Goal: Task Accomplishment & Management: Complete application form

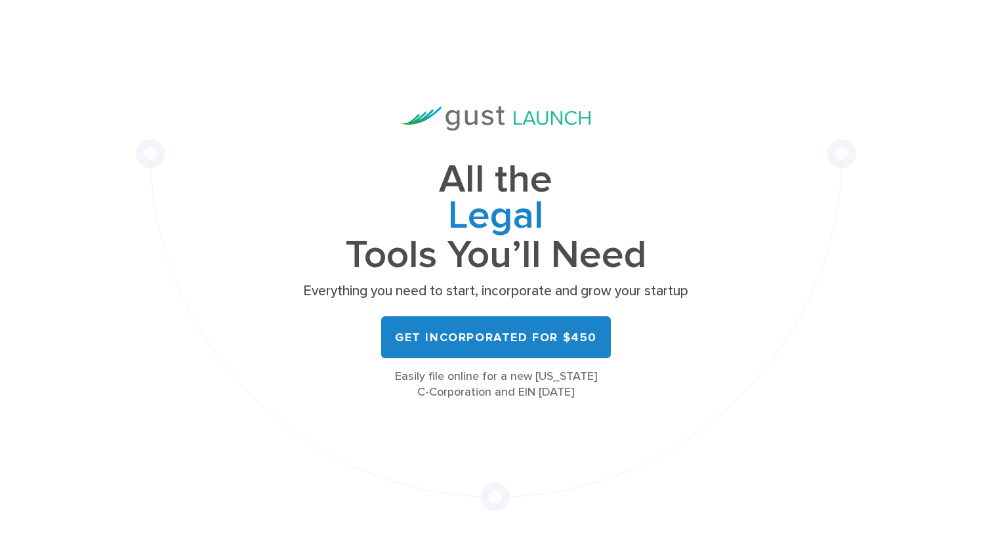
scroll to position [60, 0]
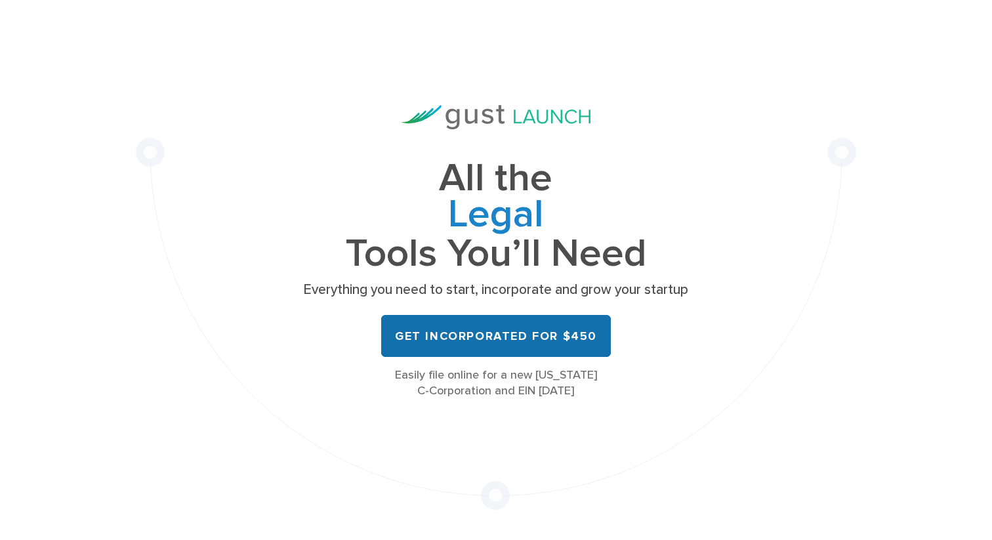
click at [490, 357] on link "Get Incorporated for $450" at bounding box center [496, 336] width 230 height 42
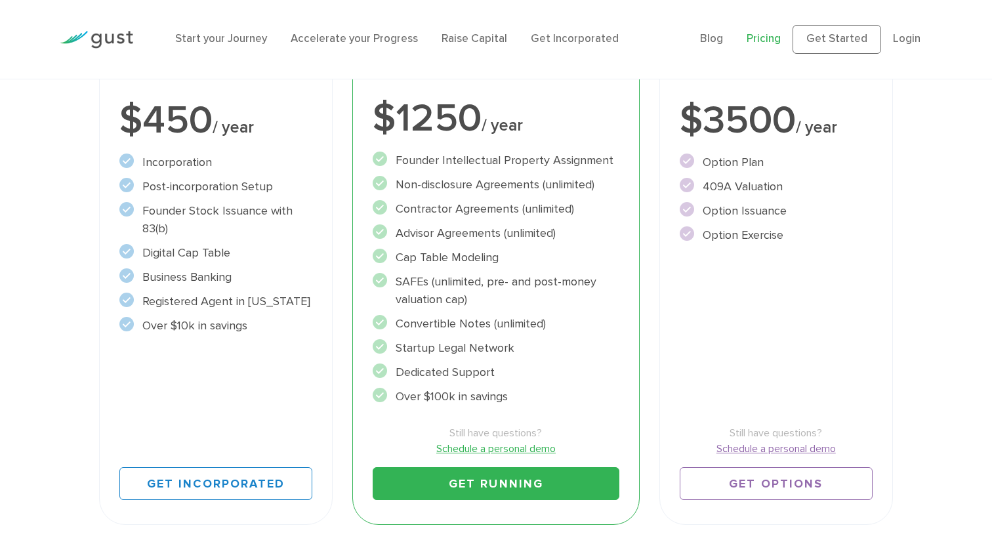
scroll to position [310, 0]
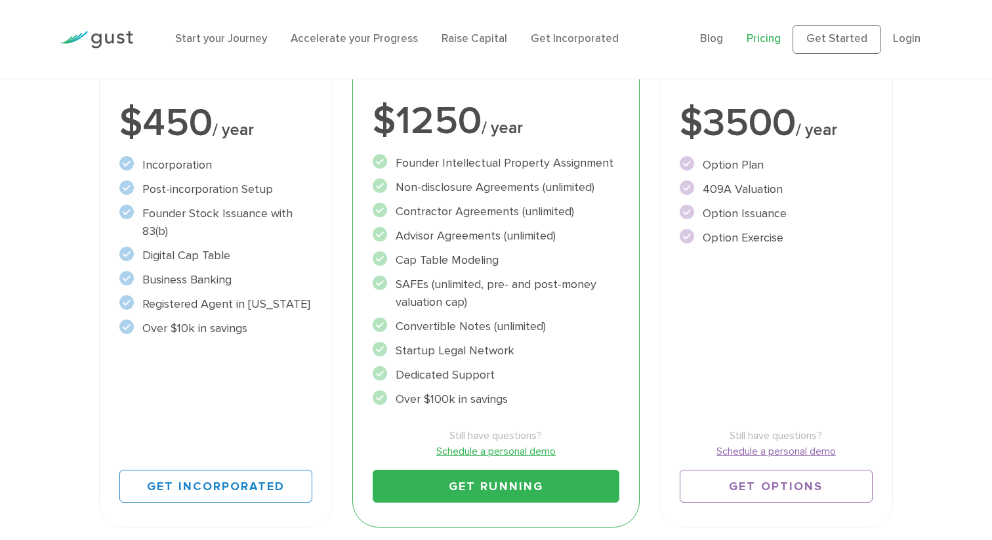
click at [264, 27] on h3 "Start Incorporate in 2 Minutes" at bounding box center [215, 8] width 193 height 35
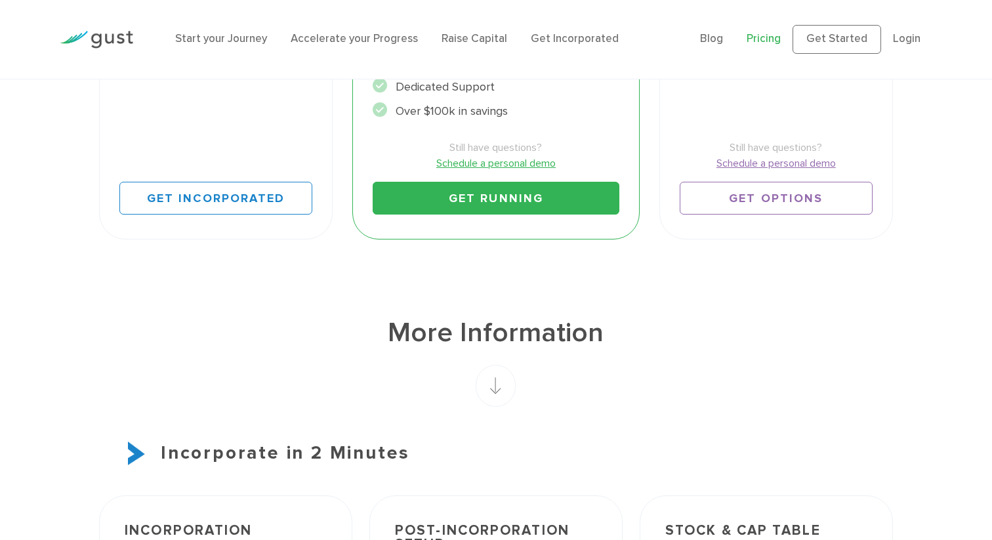
scroll to position [625, 0]
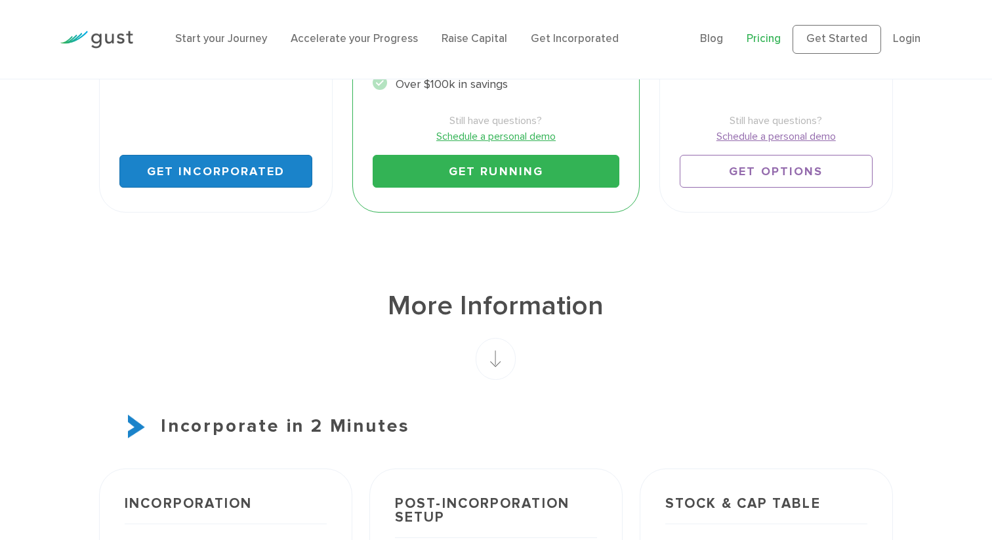
click at [207, 188] on link "Get Incorporated" at bounding box center [215, 171] width 193 height 33
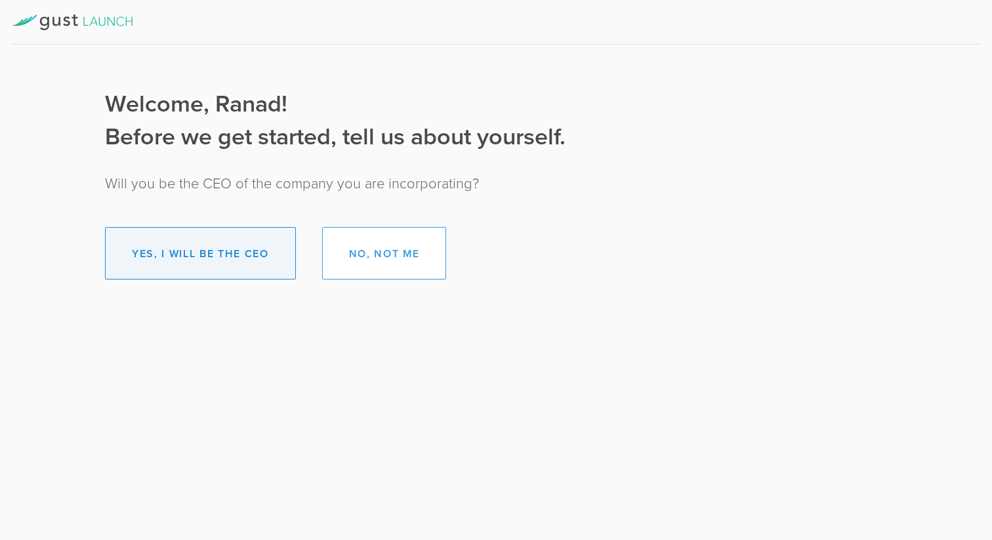
click at [202, 247] on button "Yes, I will be the CEO" at bounding box center [200, 253] width 191 height 52
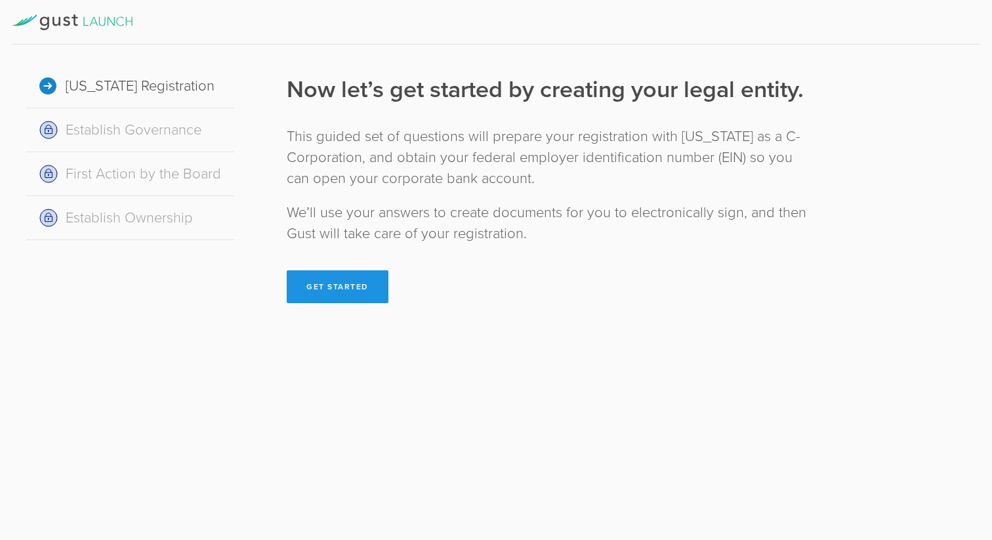
click at [355, 287] on button "Get Started" at bounding box center [338, 286] width 102 height 33
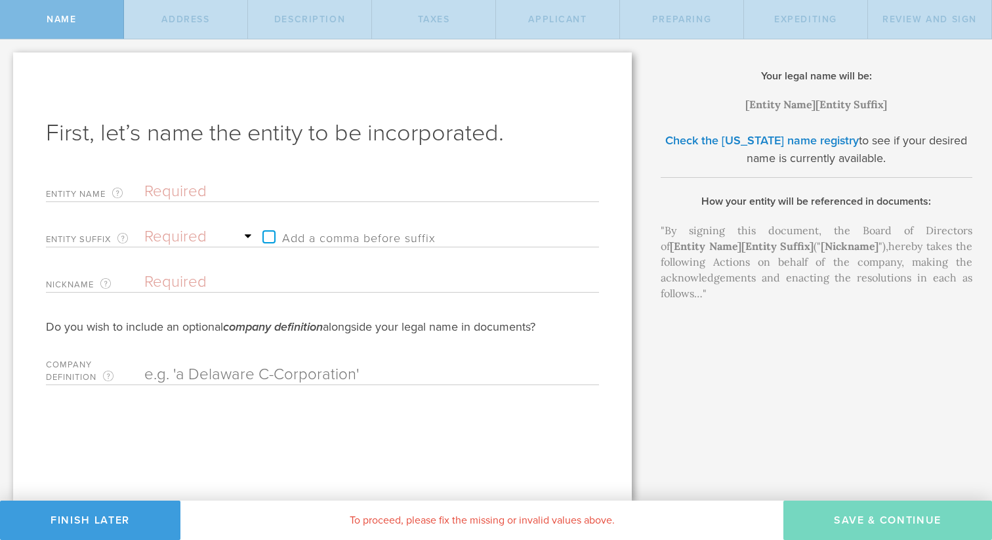
click at [334, 199] on input "text" at bounding box center [348, 192] width 409 height 20
type input "C"
type input "Cl"
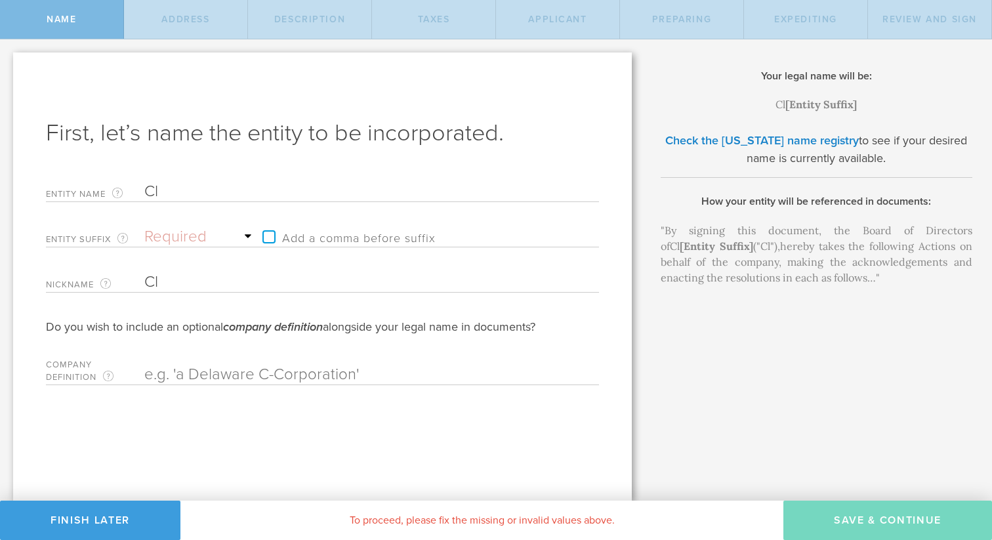
type input "Cli"
type input "Clin"
type input "Clini"
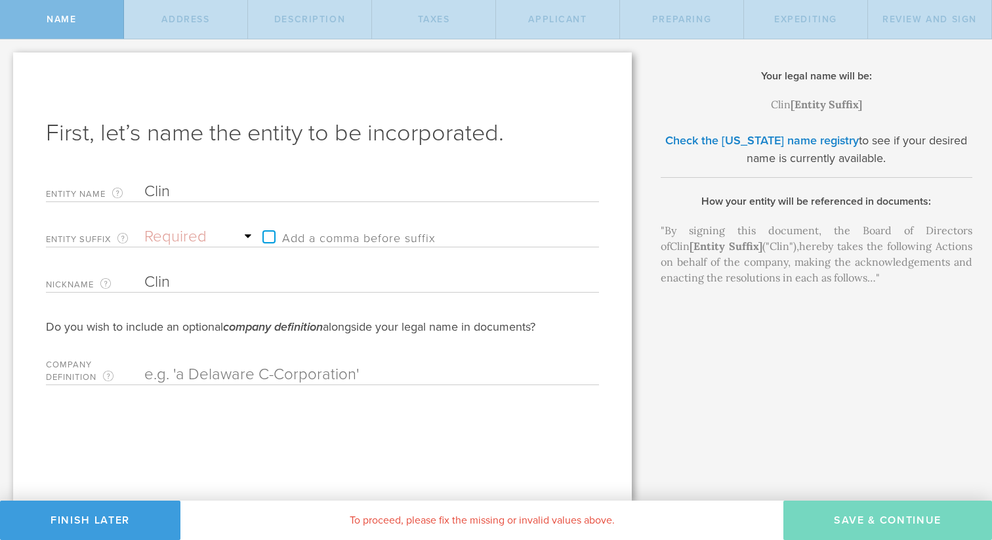
type input "Clini"
type input "Clinic"
type input "Clinico"
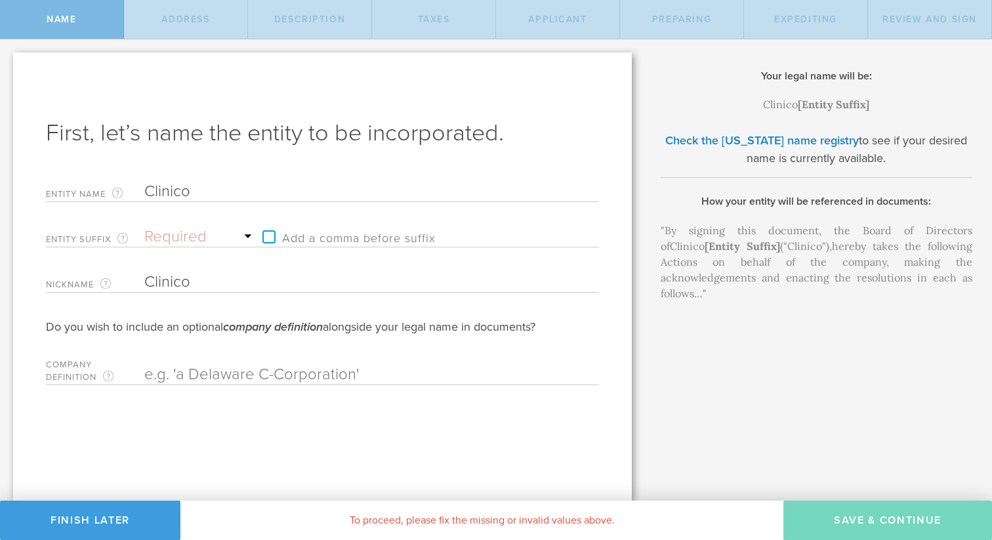
type input "Clinico"
click at [197, 237] on select "Required Association Club Co. Company Corp. Corporation Foundation Fund Inc. In…" at bounding box center [200, 237] width 112 height 20
select select "company"
click at [144, 227] on select "Required Association Club Co. Company Corp. Corporation Foundation Fund Inc. In…" at bounding box center [200, 237] width 112 height 20
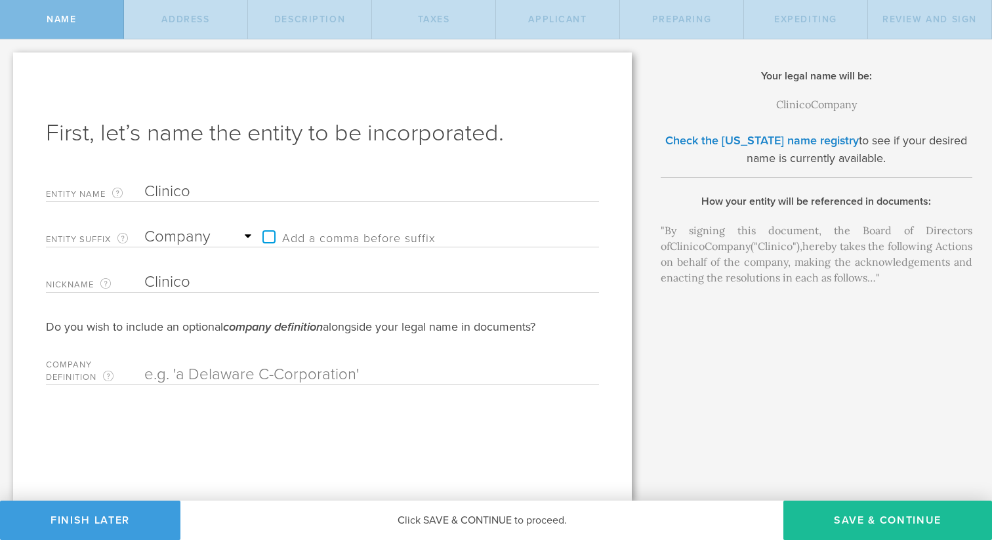
click at [281, 374] on input "text" at bounding box center [348, 375] width 409 height 20
click at [212, 188] on input "Clinico" at bounding box center [348, 192] width 409 height 20
type input "Clinico A"
type input "Clinico AI"
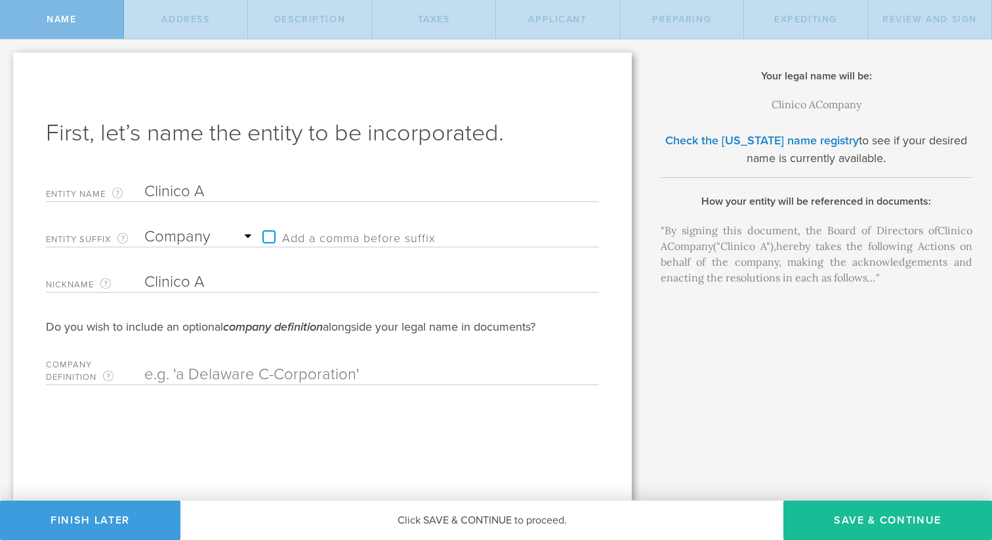
type input "Clinico AI"
click at [758, 141] on link "Check the Delaware name registry" at bounding box center [762, 140] width 194 height 14
click at [213, 193] on input "Clinico AI" at bounding box center [348, 192] width 409 height 20
type input "Clinico A"
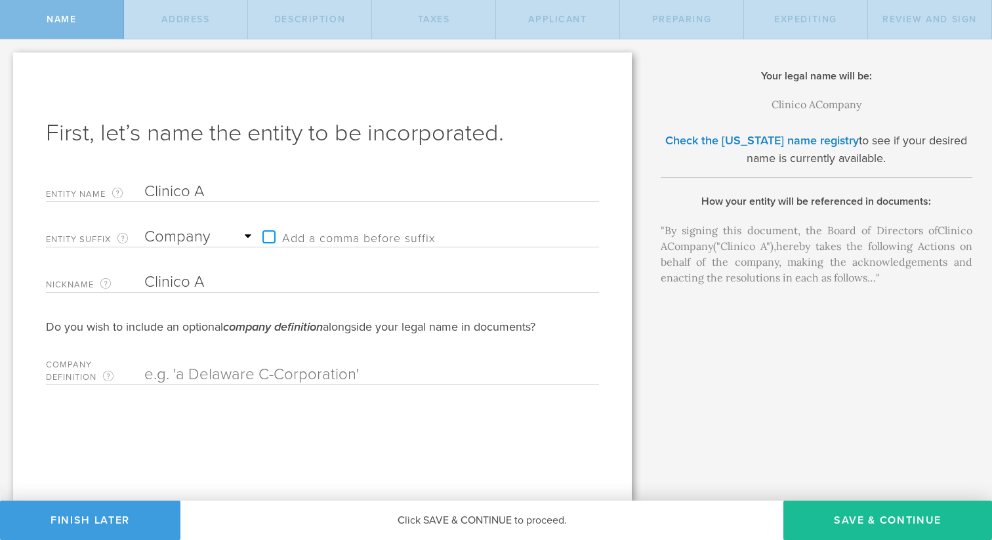
type input "Clinico"
click at [287, 285] on input "Clinico" at bounding box center [348, 282] width 409 height 20
type input "Clinico AI"
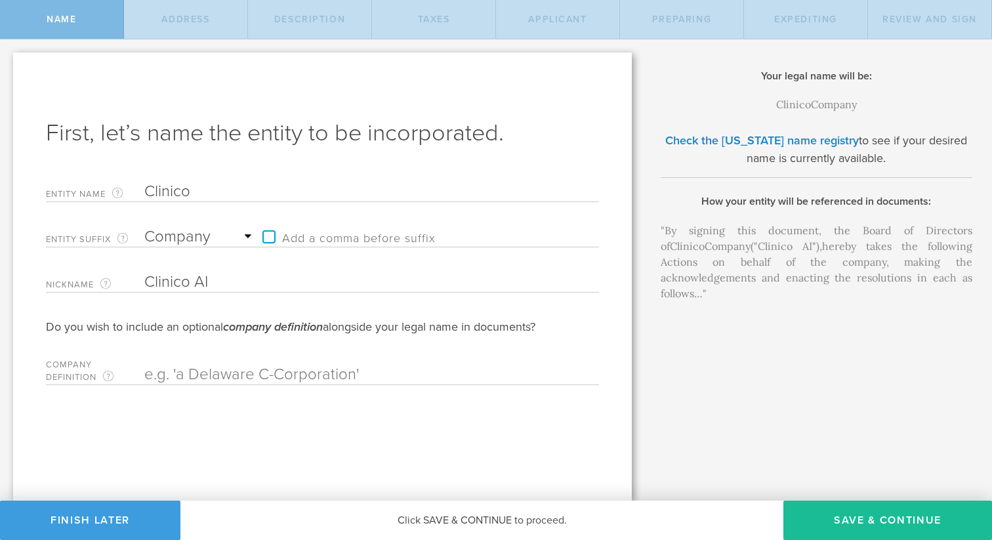
click at [199, 185] on input "Clinico" at bounding box center [348, 192] width 409 height 20
paste input "clinsight"
click at [152, 193] on input "clinsight" at bounding box center [348, 192] width 409 height 20
type input "Clinsight"
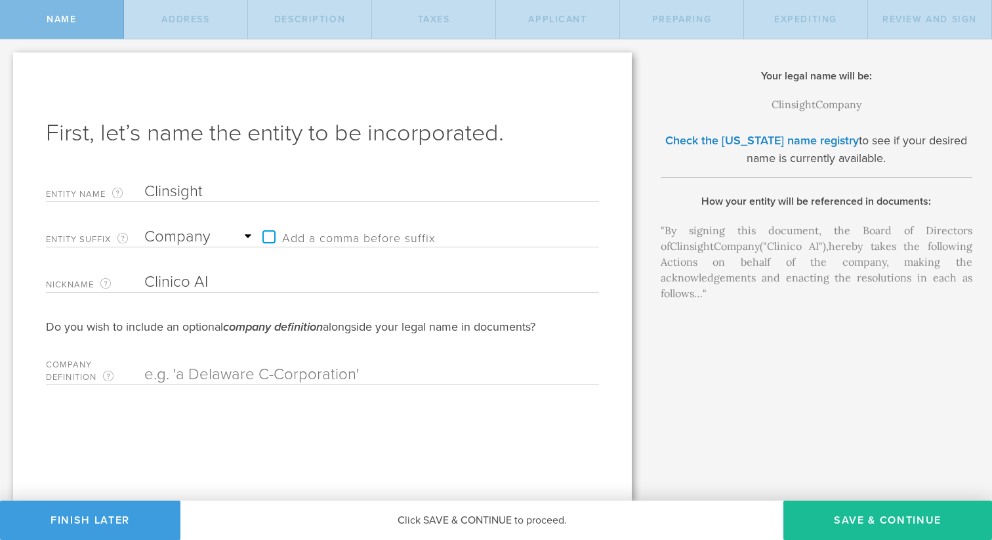
click at [171, 286] on input "Clinico AI" at bounding box center [348, 282] width 409 height 20
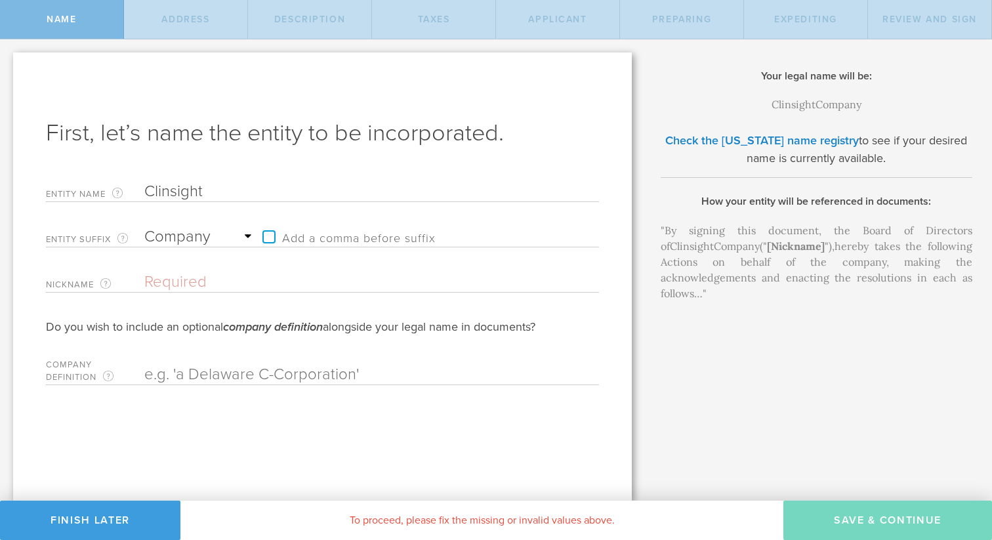
paste input "clinsight"
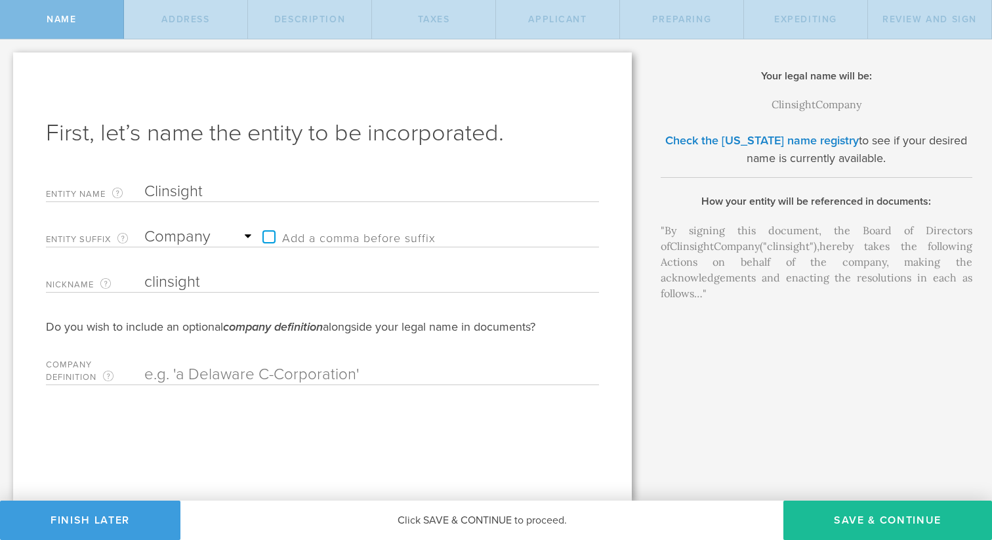
click at [147, 279] on input "clinsight" at bounding box center [348, 282] width 409 height 20
click at [153, 281] on input "clinsight" at bounding box center [348, 282] width 409 height 20
click at [176, 285] on input "Clinsight" at bounding box center [348, 282] width 409 height 20
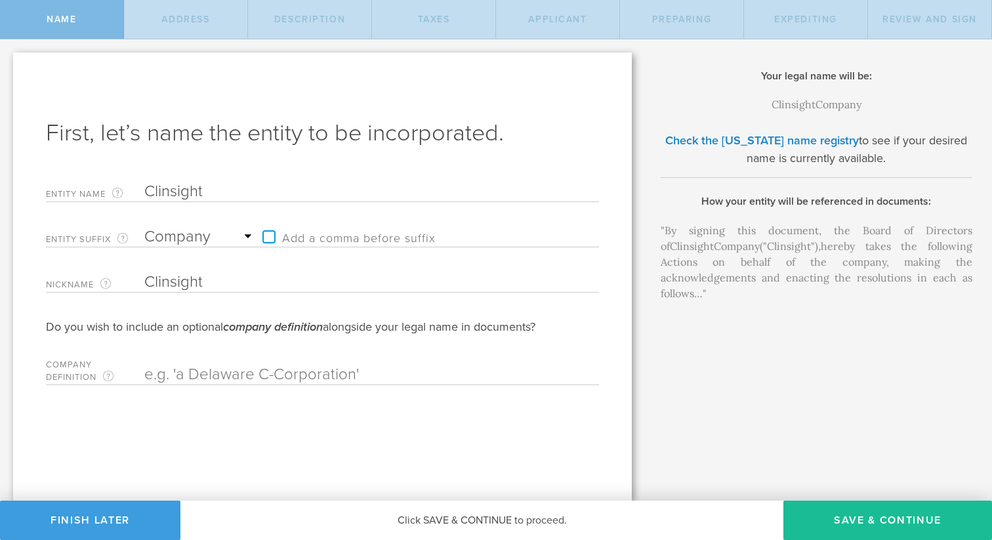
type input "Clinsight"
click at [216, 237] on select "Required Association Club Co. Company Corp. Corporation Foundation Fund Inc. In…" at bounding box center [200, 237] width 112 height 20
click at [228, 238] on select "Required Association Club Co. Company Corp. Corporation Foundation Fund Inc. In…" at bounding box center [200, 237] width 112 height 20
select select "corporation"
click at [144, 227] on select "Required Association Club Co. Company Corp. Corporation Foundation Fund Inc. In…" at bounding box center [200, 237] width 112 height 20
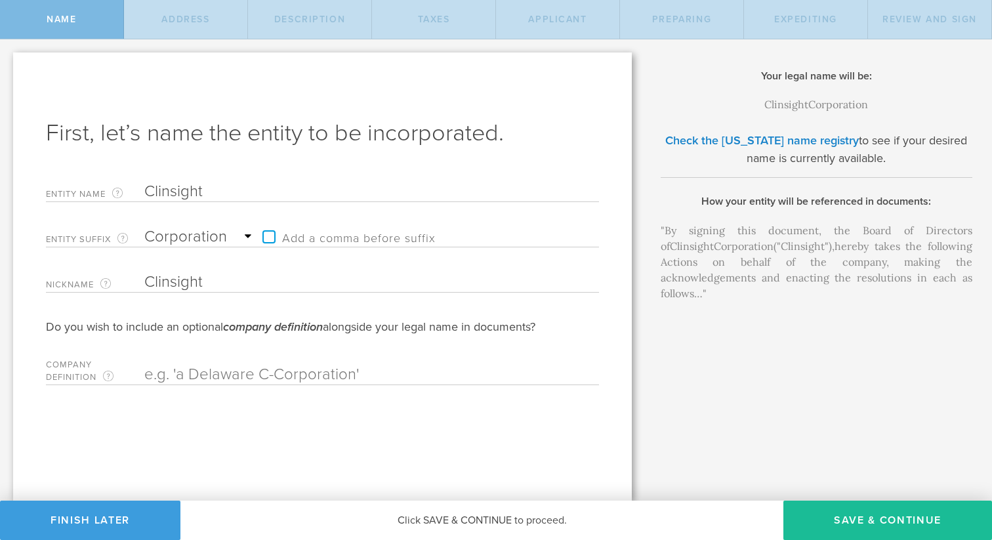
click at [237, 194] on input "Clinsight" at bounding box center [348, 192] width 409 height 20
click at [226, 193] on input "Clinsight AI" at bounding box center [348, 192] width 409 height 20
type input "Clinsight AI"
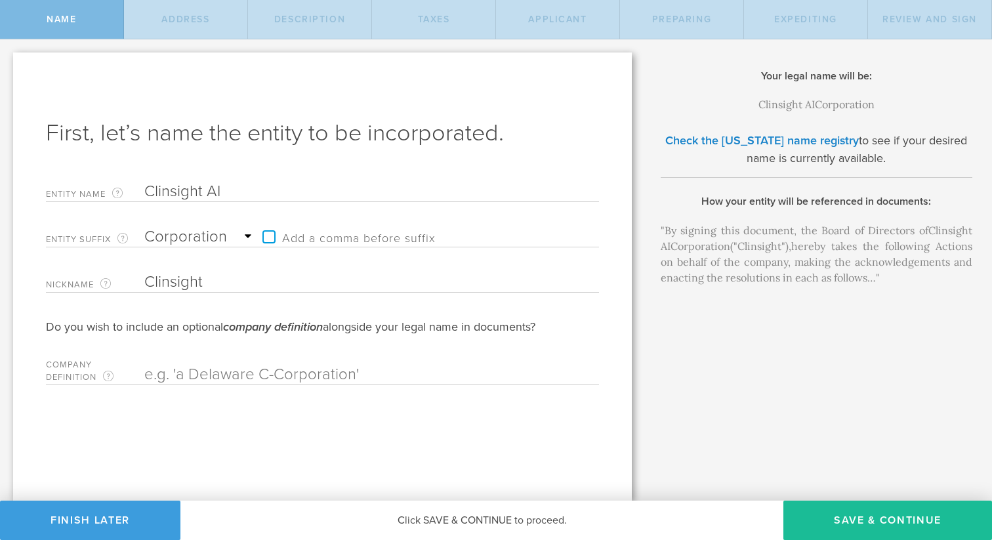
click at [220, 284] on input "Clinsight" at bounding box center [348, 282] width 409 height 20
paste input "AI"
type input "Clinsight AI"
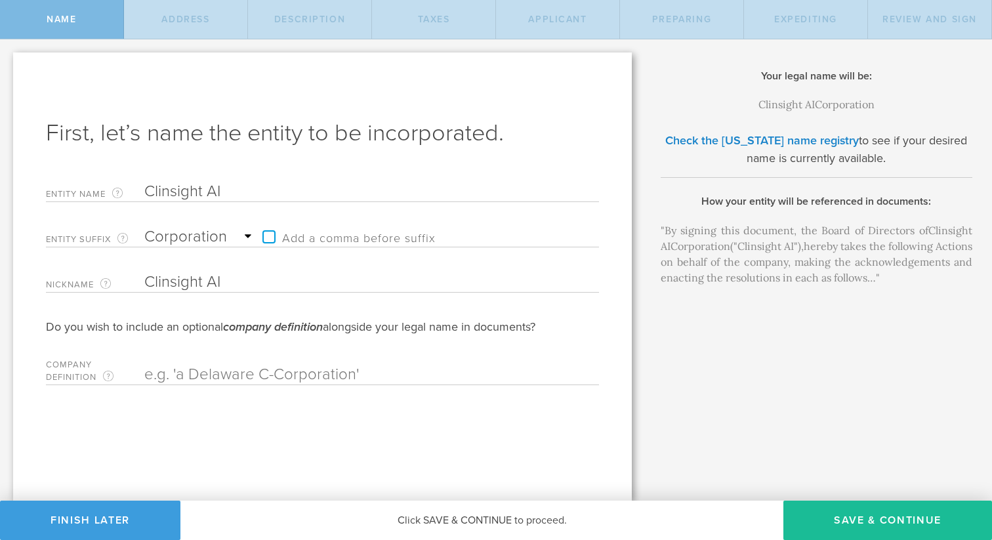
drag, startPoint x: 171, startPoint y: 191, endPoint x: 199, endPoint y: 190, distance: 28.2
click at [199, 190] on input "Clinsight AI" at bounding box center [348, 192] width 409 height 20
click at [218, 191] on input "ClinSIGHTt AI" at bounding box center [348, 192] width 409 height 20
type input "ClinSIGHT AI"
click at [203, 284] on input "Clinsight AI" at bounding box center [348, 282] width 409 height 20
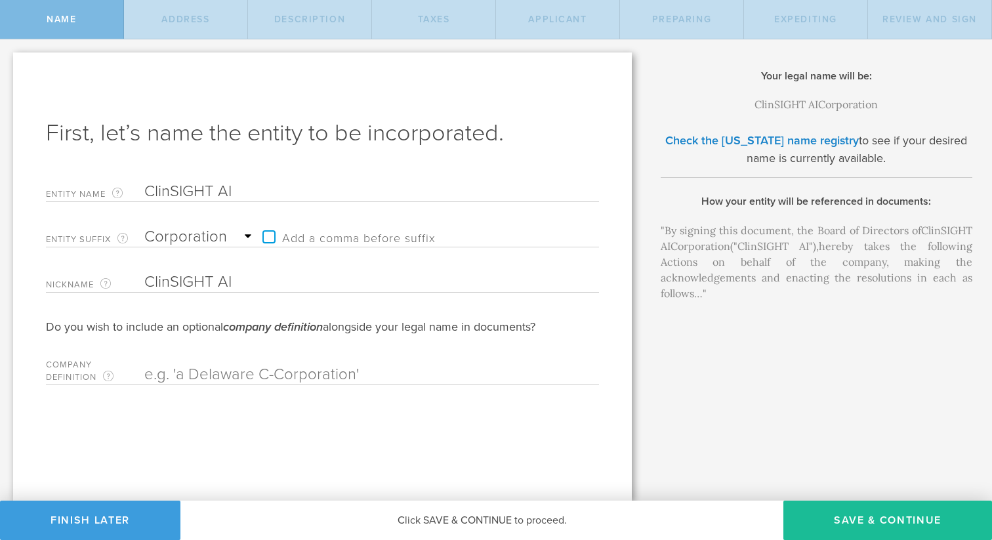
type input "ClinSIGHT AI"
click at [316, 320] on em "company definition" at bounding box center [273, 326] width 100 height 14
click at [312, 310] on form "Entity Name The name of your Delaware C-Corporation, excluding the suffix. If y…" at bounding box center [322, 280] width 553 height 210
click at [880, 524] on button "Save & Continue" at bounding box center [887, 520] width 209 height 39
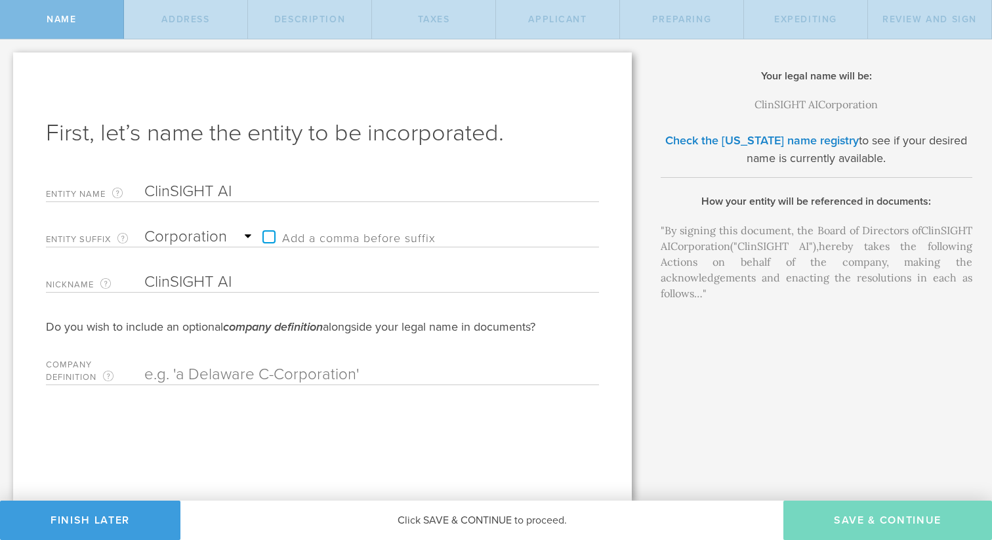
checkbox input "true"
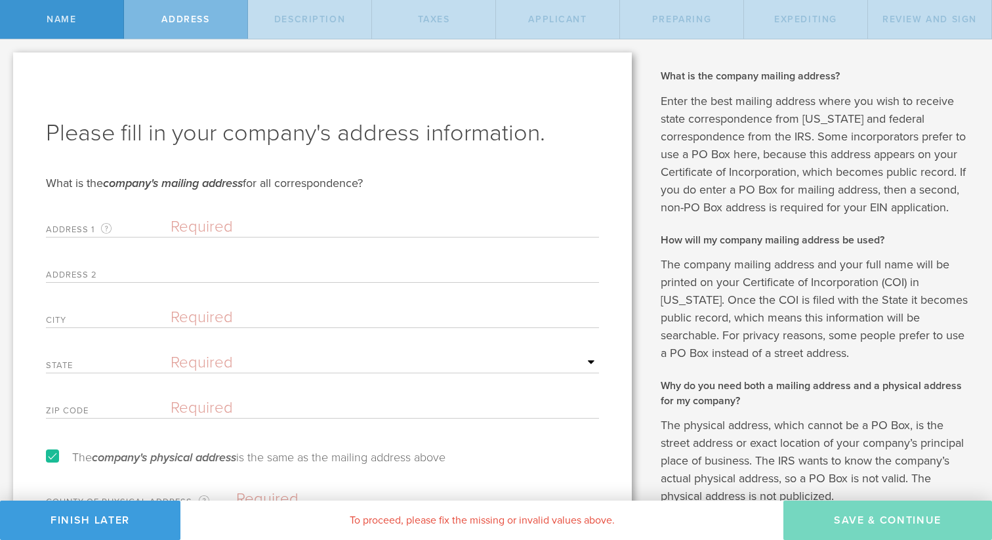
click at [234, 233] on input "text" at bounding box center [385, 227] width 428 height 20
type input "11611 Iowa Ave. Apt 7"
type input "Los Angeles"
select select "CA"
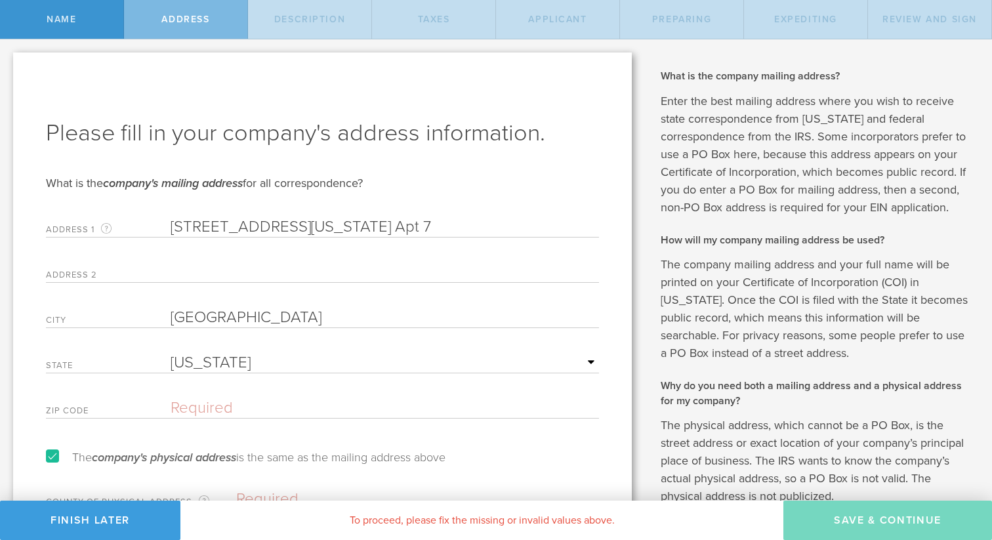
type input "90025"
drag, startPoint x: 318, startPoint y: 227, endPoint x: 277, endPoint y: 227, distance: 40.7
click at [277, 227] on input "11611 Iowa Ave. Apt 7" at bounding box center [385, 227] width 428 height 20
click at [182, 272] on input "text" at bounding box center [385, 272] width 428 height 20
paste input "Apt 7"
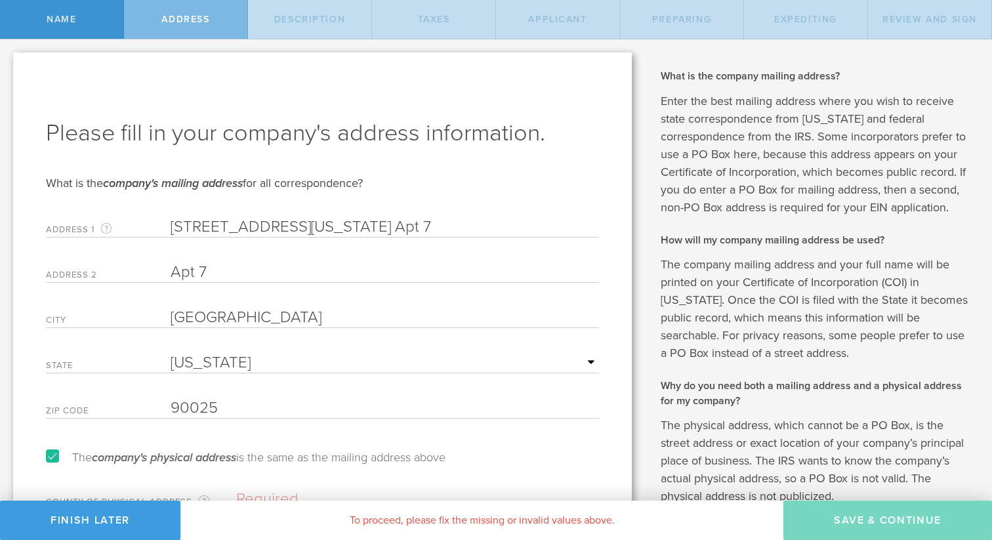
type input "Apt 7"
click at [318, 230] on input "11611 Iowa Ave. Apt 7" at bounding box center [385, 227] width 428 height 20
type input "11611 Iowa Ave"
click at [393, 447] on form "Please fill in your company's address information. What is the company's mailin…" at bounding box center [322, 313] width 553 height 392
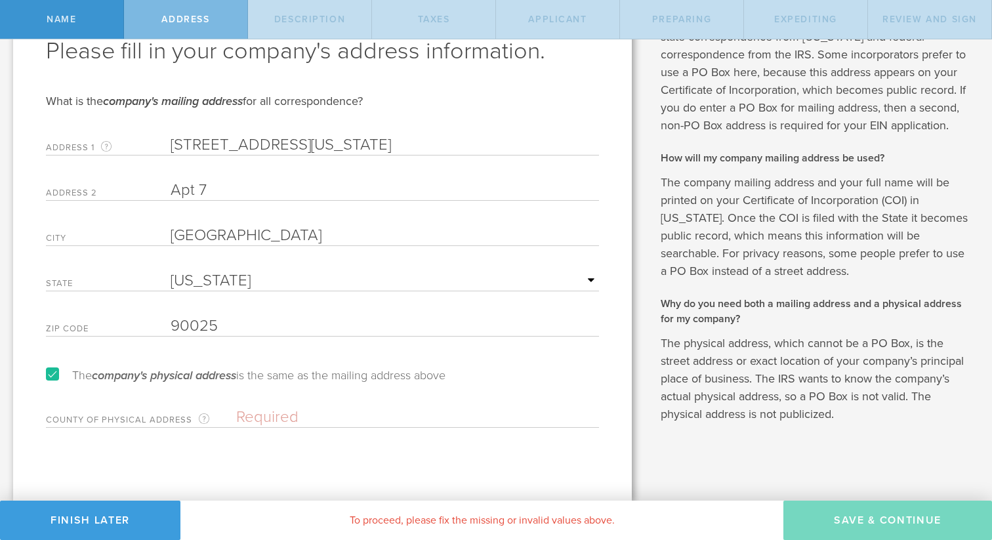
click at [318, 421] on input "text" at bounding box center [417, 417] width 363 height 20
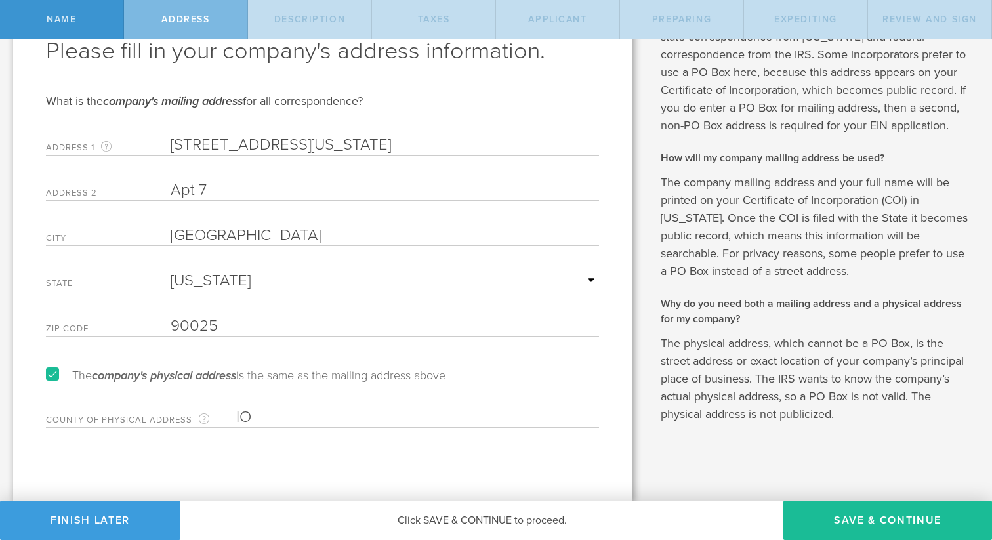
type input "l"
type input "Los Angeles county"
click at [919, 514] on button "Save & Continue" at bounding box center [887, 520] width 209 height 39
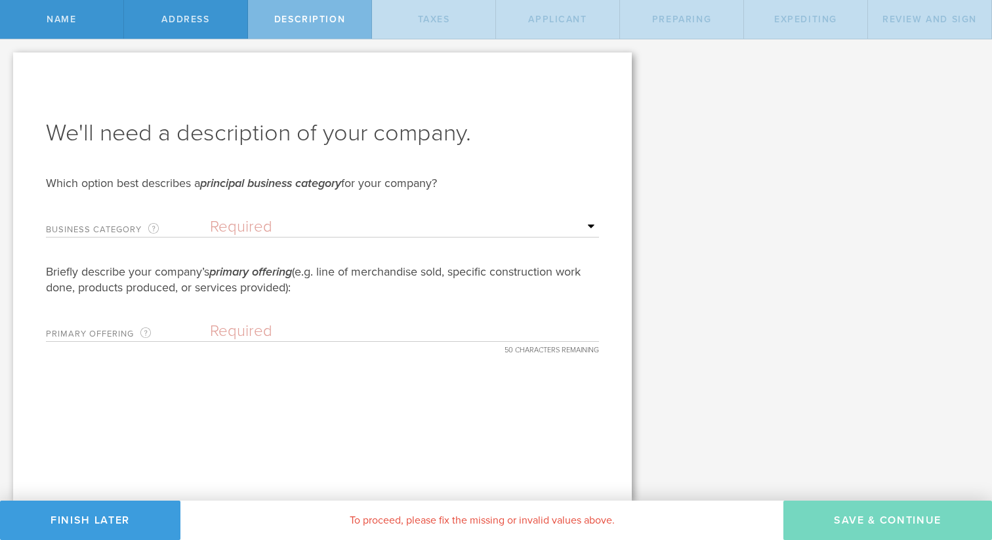
scroll to position [0, 0]
click at [295, 217] on select "Required Accommodation & food service Construction Finance & insurance Health c…" at bounding box center [404, 227] width 389 height 20
click at [348, 234] on select "Required Accommodation & food service Construction Finance & insurance Health c…" at bounding box center [404, 227] width 389 height 20
select select "health-social"
click at [210, 217] on select "Required Accommodation & food service Construction Finance & insurance Health c…" at bounding box center [404, 227] width 389 height 20
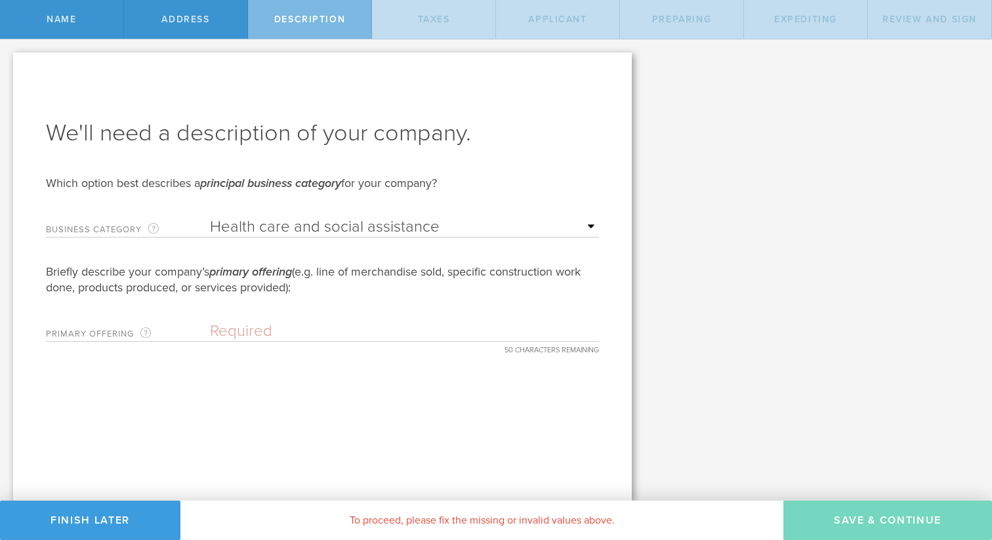
click at [375, 328] on input "text" at bounding box center [404, 331] width 389 height 20
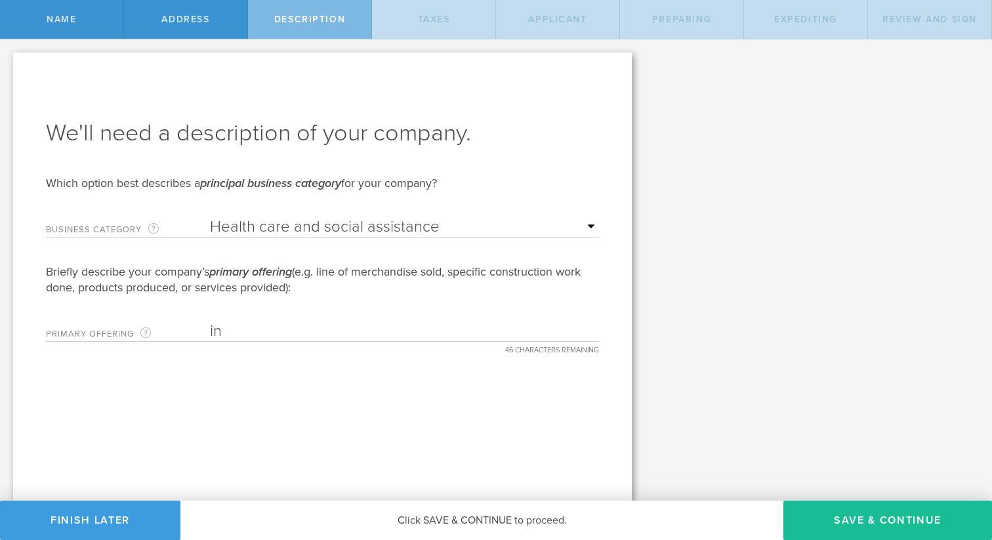
type input "i"
click at [436, 323] on input "Enterprise clinical data solutions" at bounding box center [404, 331] width 389 height 20
type input "Enterprise clinical data solutions"
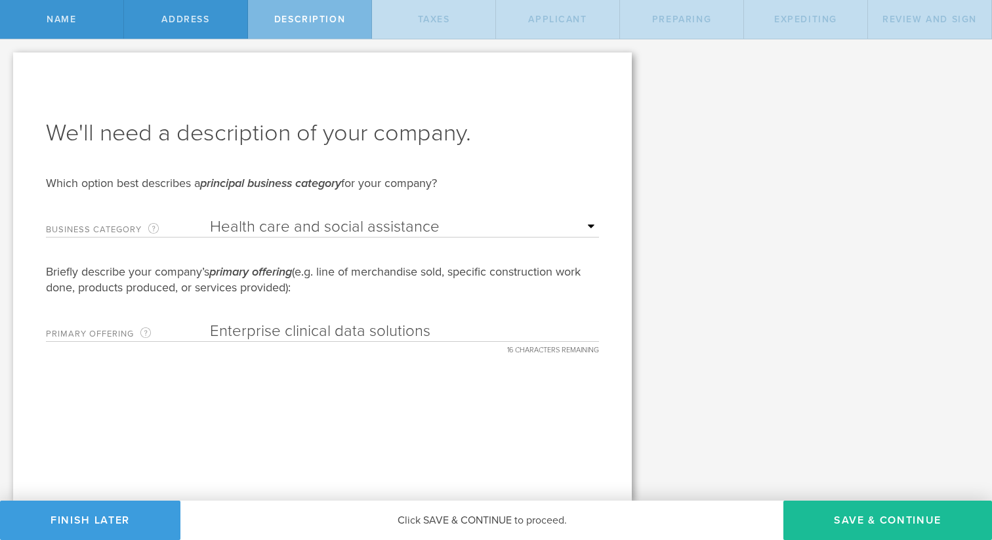
click at [501, 403] on div "We'll need a description of your company. Which option best describes a princip…" at bounding box center [322, 276] width 619 height 448
click at [844, 514] on button "Save & Continue" at bounding box center [887, 520] width 209 height 39
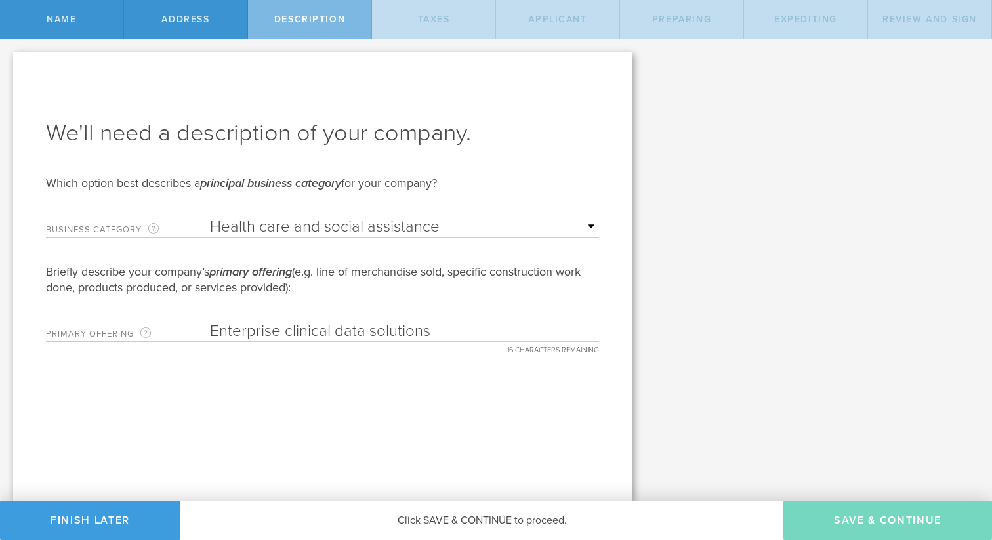
type input "0"
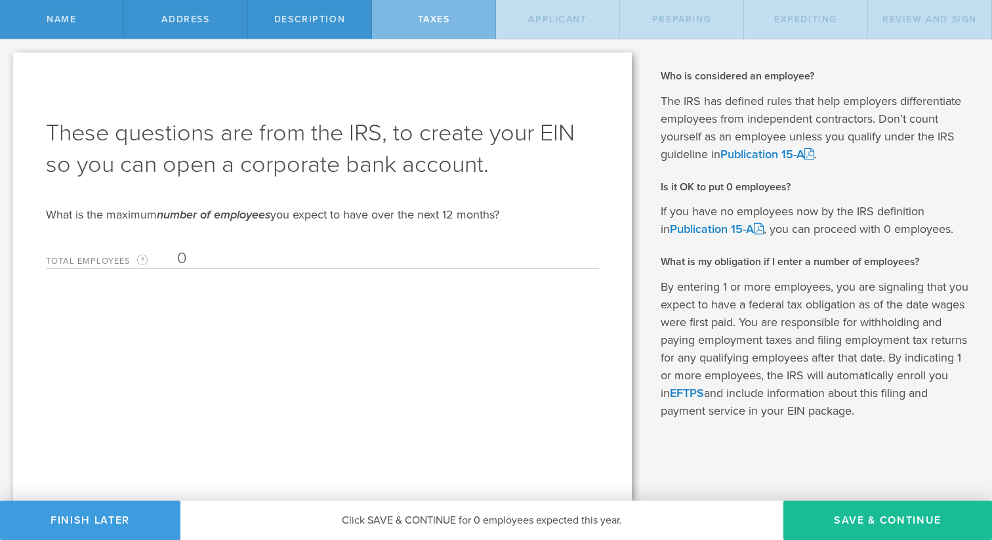
click at [281, 266] on input "0" at bounding box center [384, 259] width 415 height 20
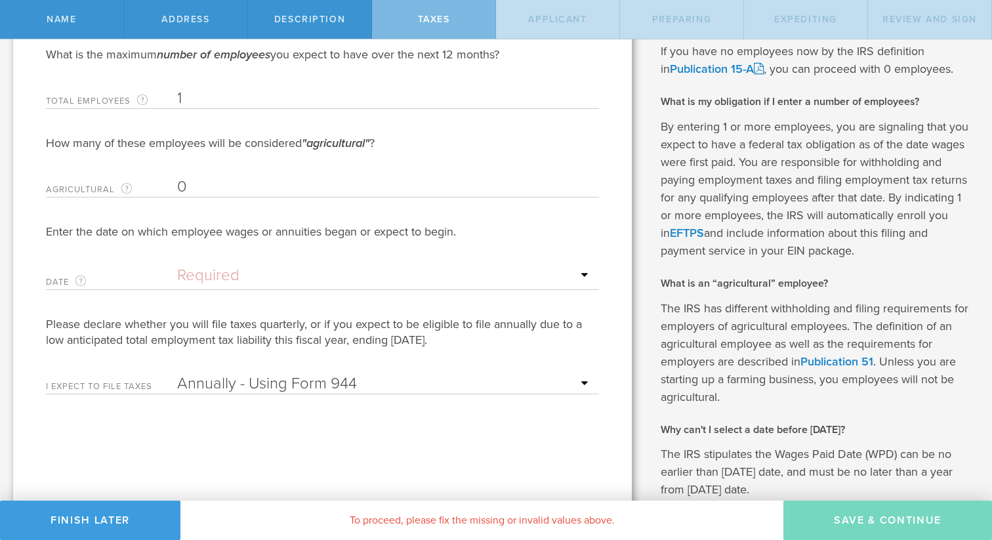
scroll to position [161, 0]
type input "1"
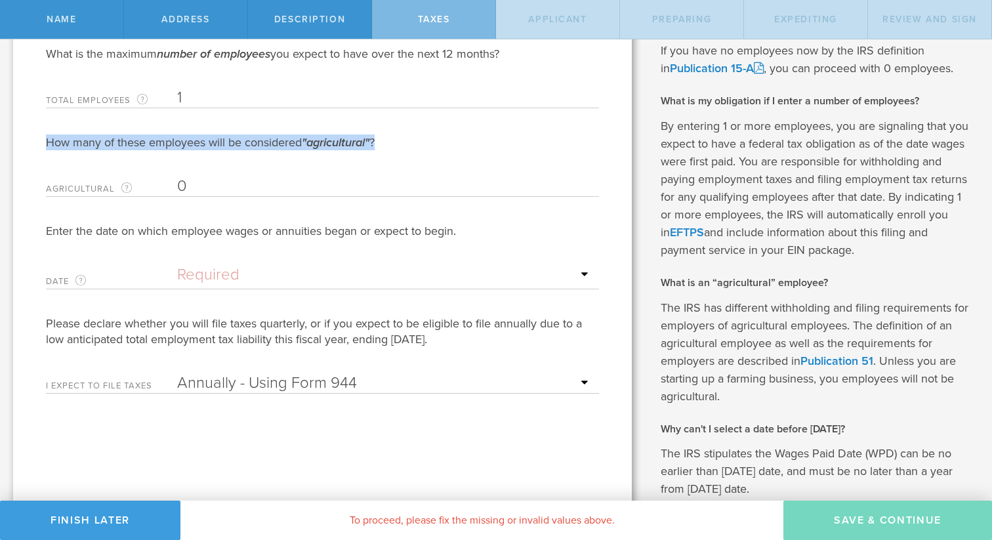
drag, startPoint x: 394, startPoint y: 138, endPoint x: 42, endPoint y: 134, distance: 352.3
click at [42, 134] on div "These questions are from the IRS, to create your EIN so you can open a corporat…" at bounding box center [322, 316] width 619 height 848
copy div "How many of these employees will be considered "agricultural" ?"
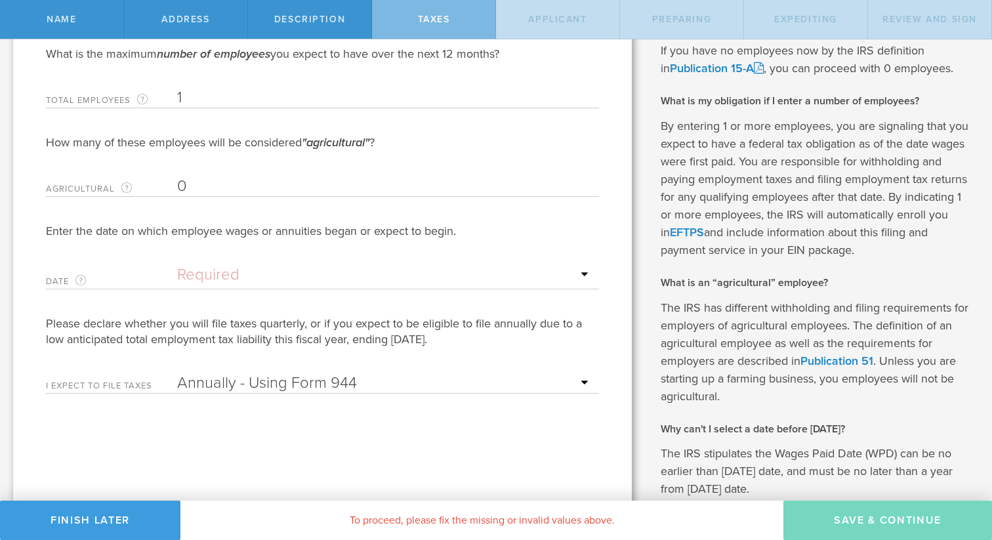
click at [320, 286] on ng-datepicker "Mon Tue Wed Thu Fri Sat Sun" at bounding box center [384, 277] width 415 height 24
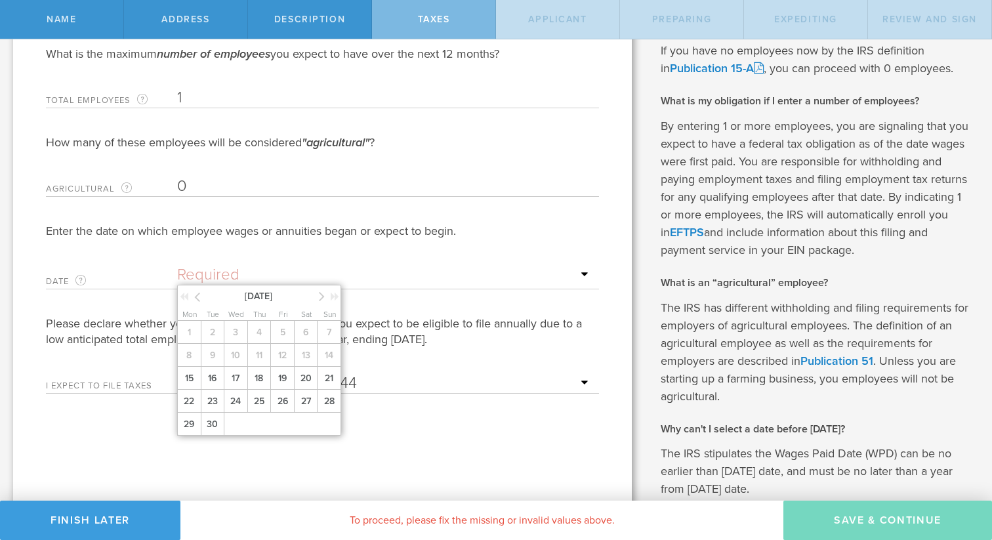
click at [325, 271] on input "text" at bounding box center [384, 275] width 415 height 20
click at [190, 382] on span "15" at bounding box center [189, 378] width 24 height 23
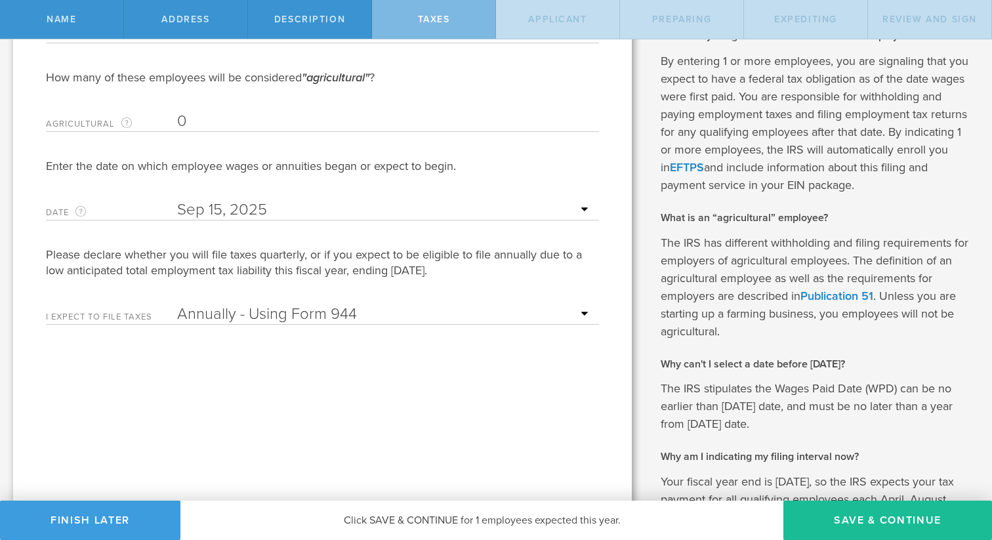
scroll to position [226, 0]
click at [574, 319] on select "Annually - Using Form 944 Quarterly - Using Form 941" at bounding box center [384, 314] width 415 height 20
click at [884, 525] on button "Save & Continue" at bounding box center [887, 520] width 209 height 39
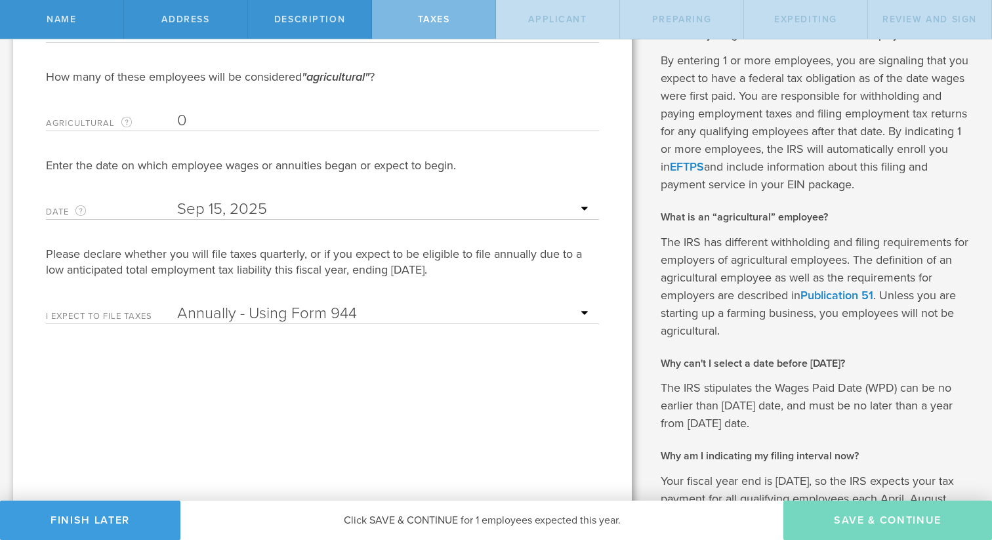
type input "CEO"
select select "US"
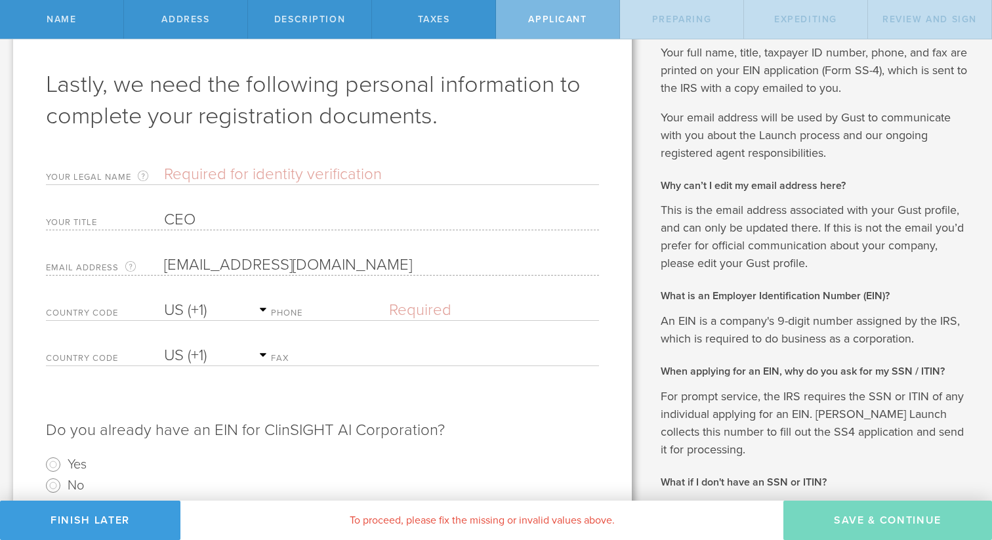
scroll to position [52, 0]
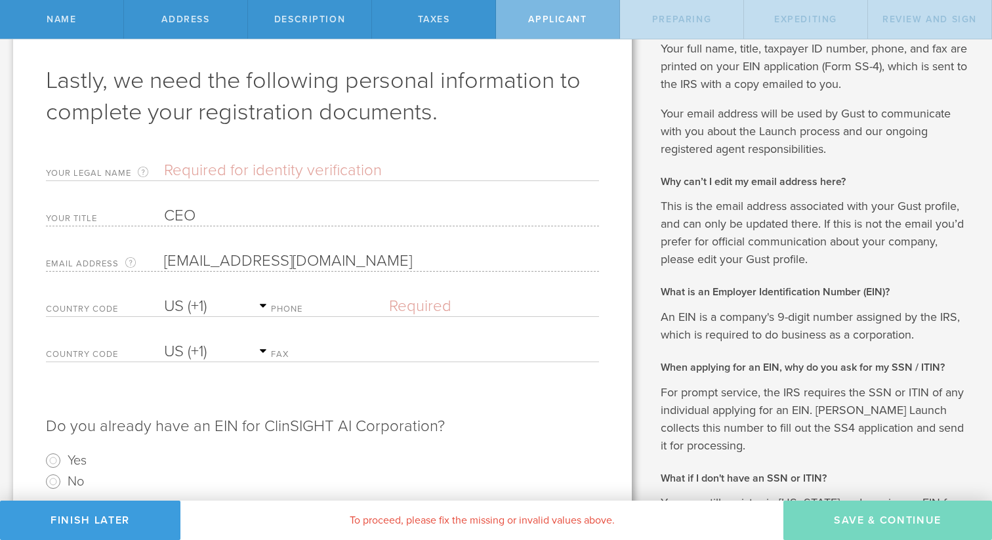
click at [266, 175] on input "text" at bounding box center [381, 171] width 435 height 20
type input "Ranad Humeidi"
click at [381, 154] on div "Your Legal Name Enter your legal name as it appears on your SSN or ITIN. Your n…" at bounding box center [322, 167] width 553 height 27
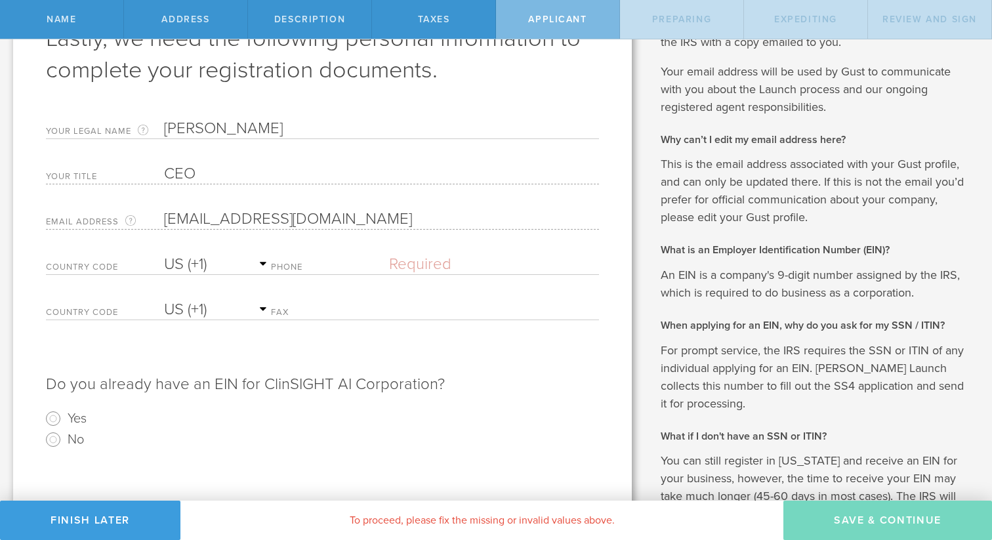
scroll to position [148, 0]
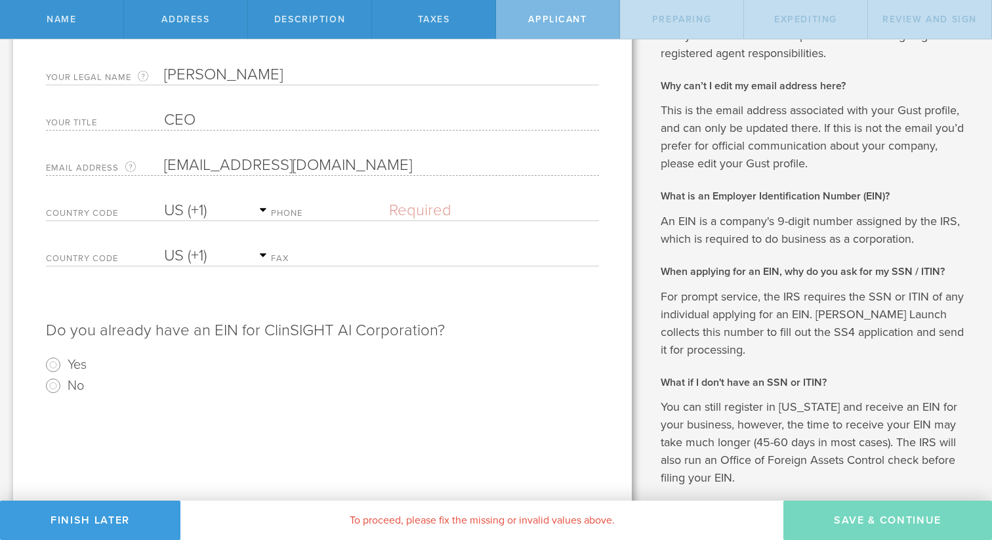
click at [311, 215] on label "Phone" at bounding box center [330, 214] width 118 height 11
click at [442, 220] on input "text" at bounding box center [493, 211] width 209 height 20
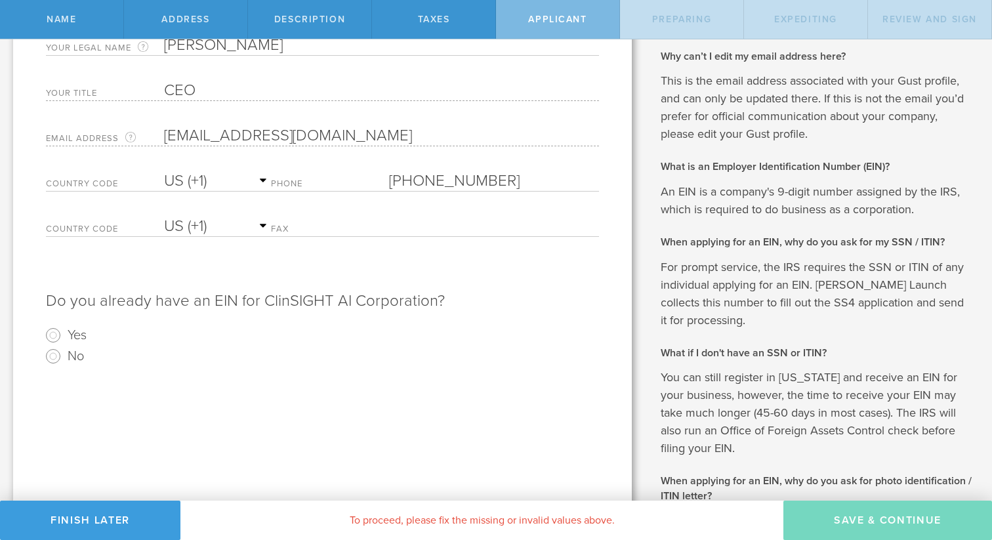
scroll to position [201, 0]
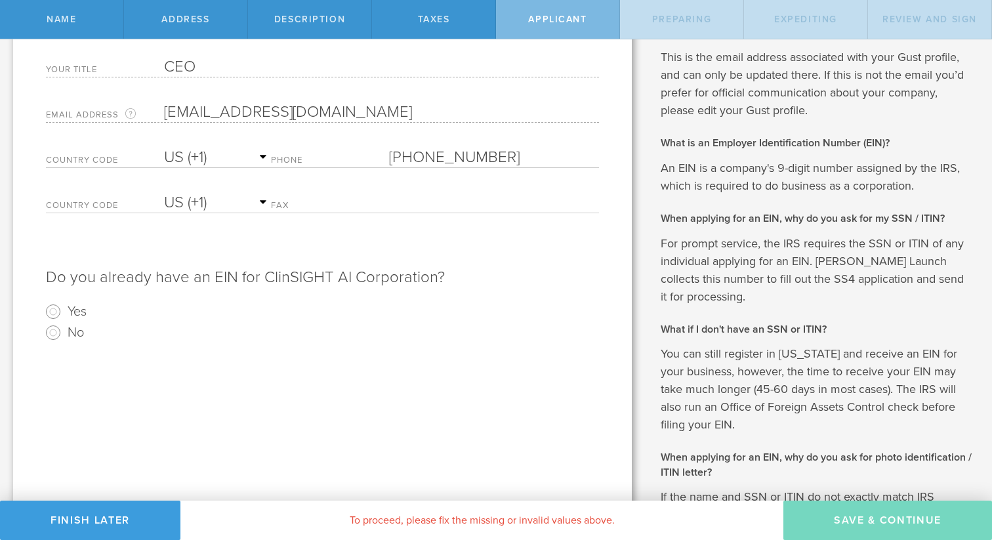
type input "(210) 725-9281"
click at [470, 203] on input "text" at bounding box center [493, 203] width 209 height 20
click at [430, 307] on radio "Yes" at bounding box center [322, 311] width 553 height 21
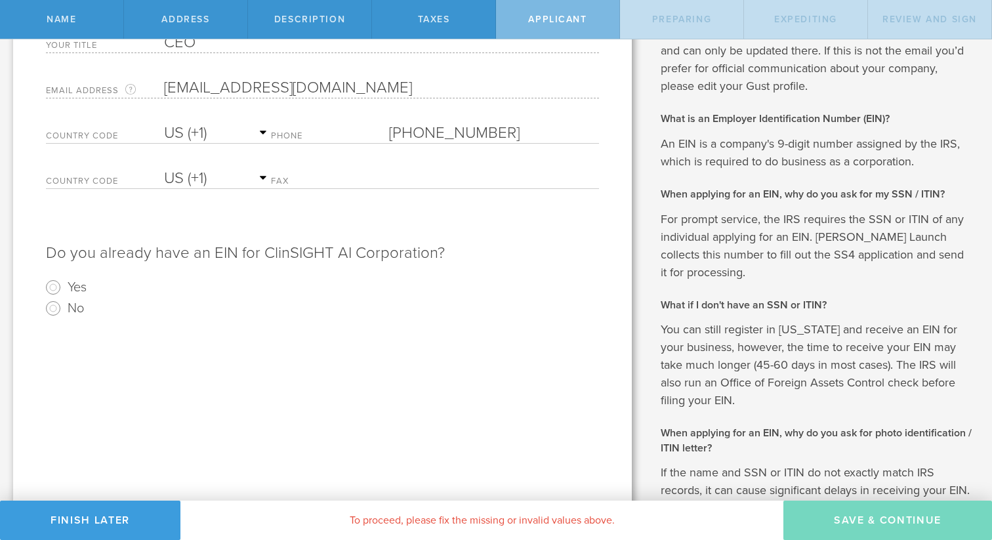
scroll to position [239, 0]
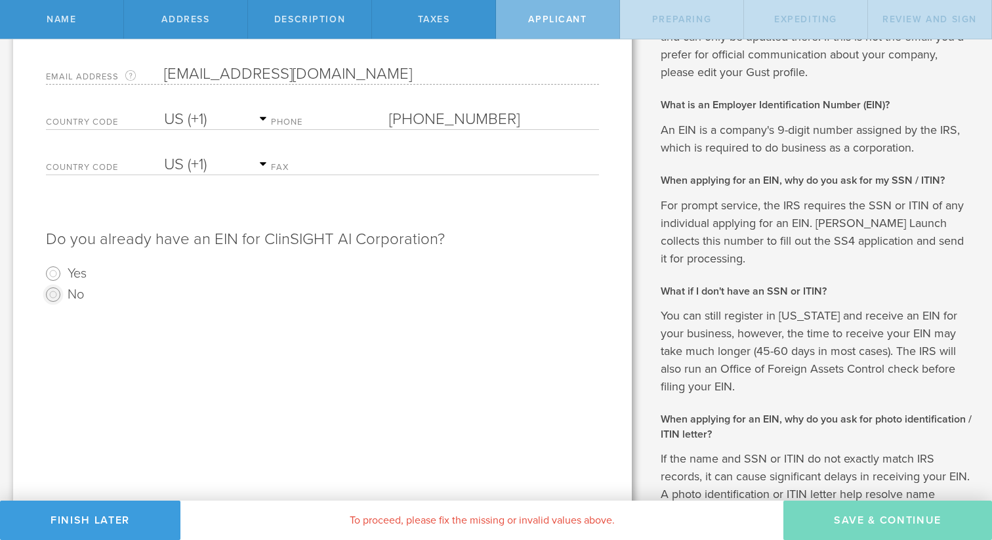
click at [55, 295] on input "No" at bounding box center [53, 294] width 21 height 21
radio input "true"
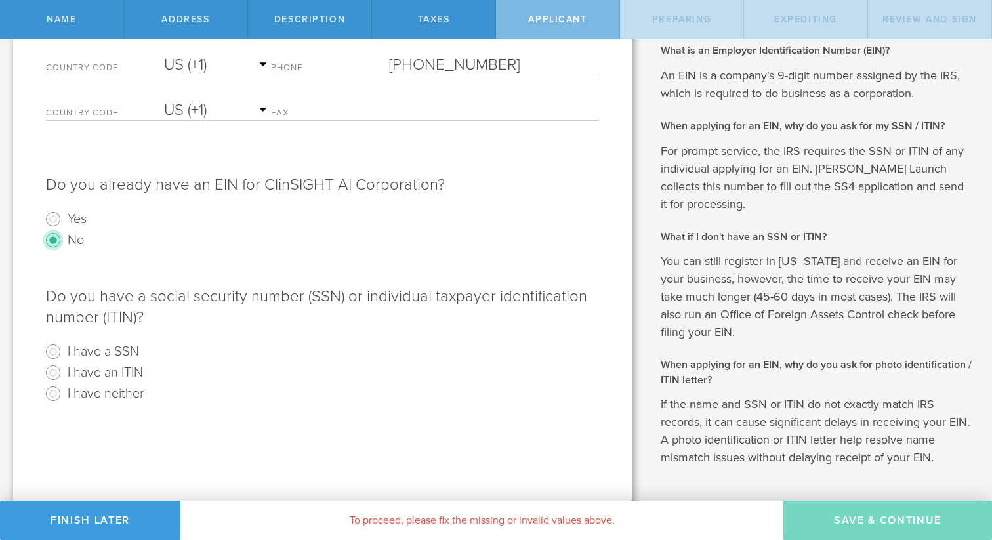
scroll to position [337, 0]
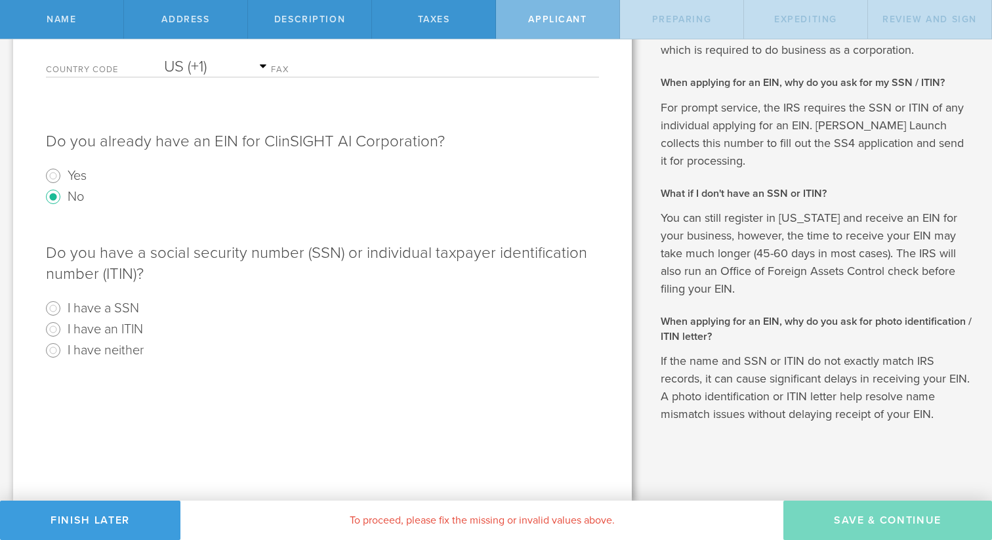
click at [124, 311] on label "I have a SSN" at bounding box center [104, 307] width 72 height 19
click at [64, 311] on input "I have a SSN" at bounding box center [53, 308] width 21 height 21
radio input "true"
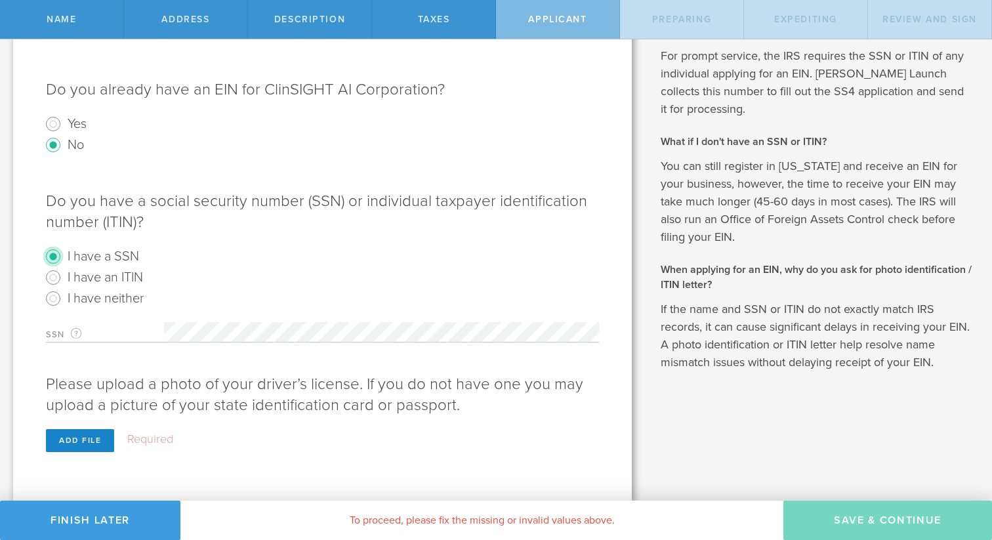
scroll to position [390, 0]
click at [66, 434] on div "Add file" at bounding box center [80, 439] width 68 height 23
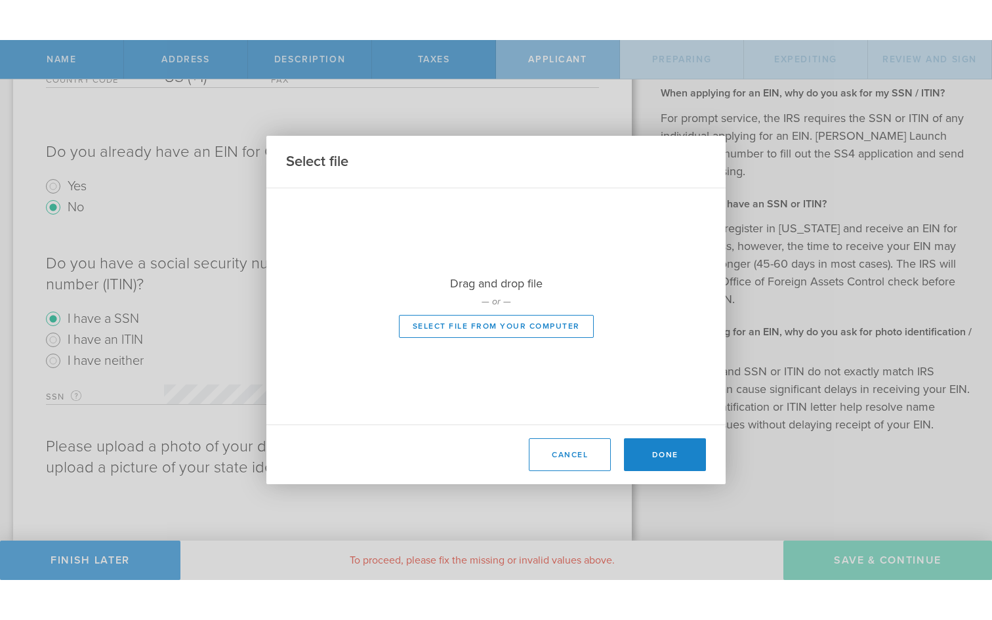
scroll to position [367, 0]
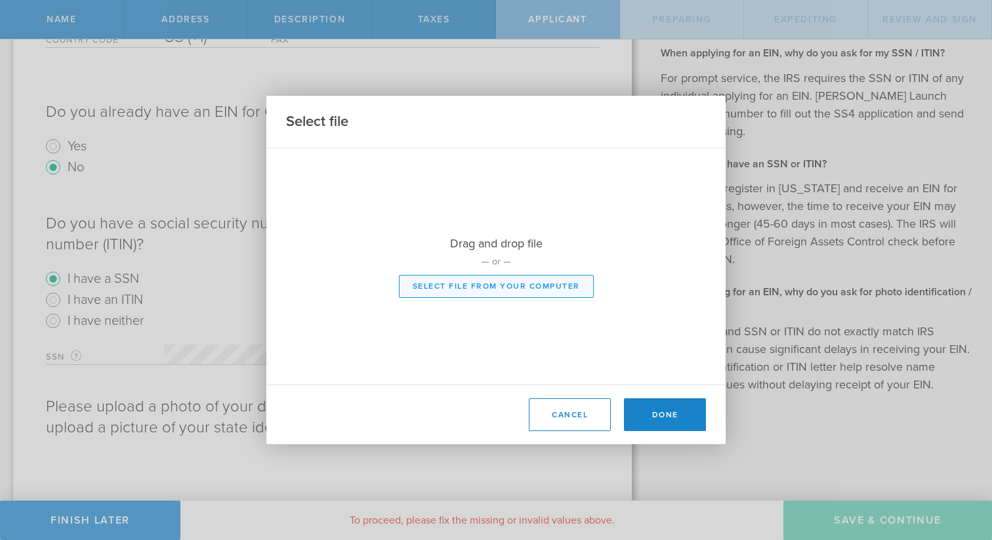
click at [503, 285] on button "Select file from your computer" at bounding box center [496, 286] width 195 height 23
type input "C:\fakepath\IMG_2112.HEIC"
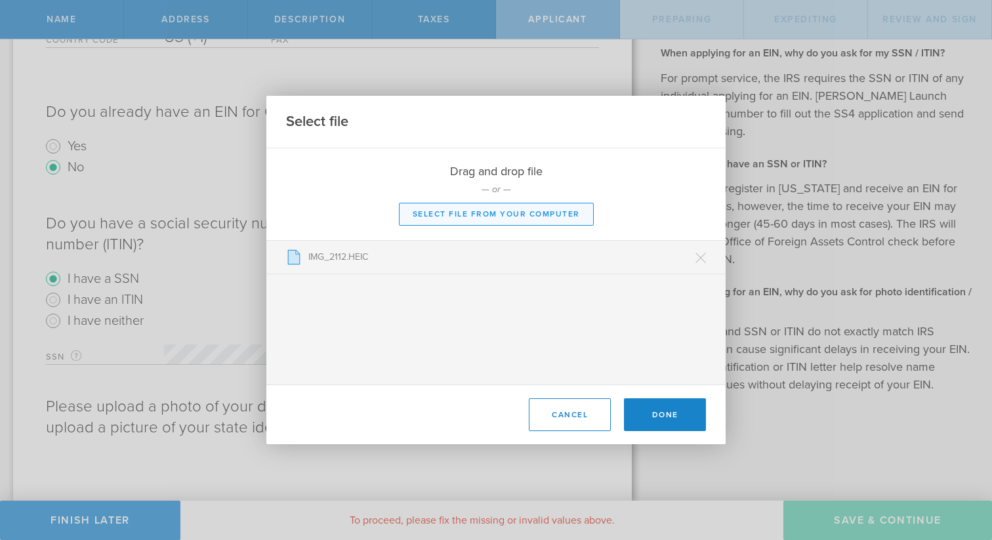
click at [534, 220] on button "Select file from your computer" at bounding box center [496, 214] width 195 height 23
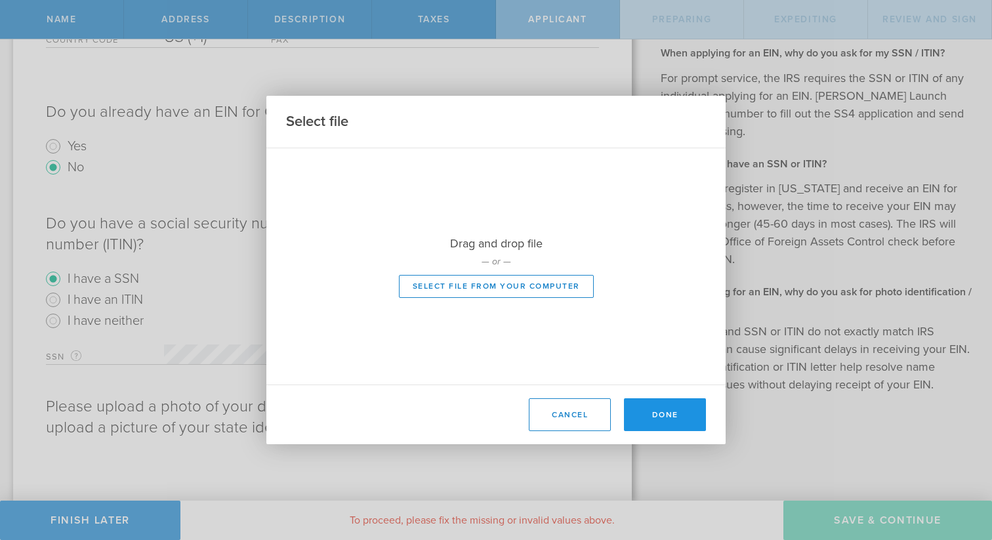
type input "C:\fakepath\IMG_2113.HEIC"
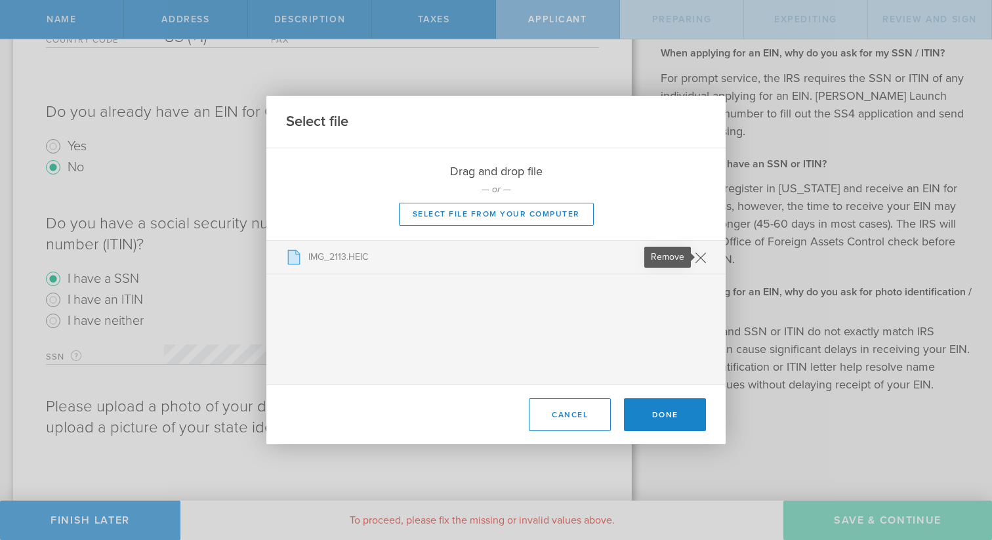
click at [701, 259] on icon at bounding box center [700, 257] width 11 height 11
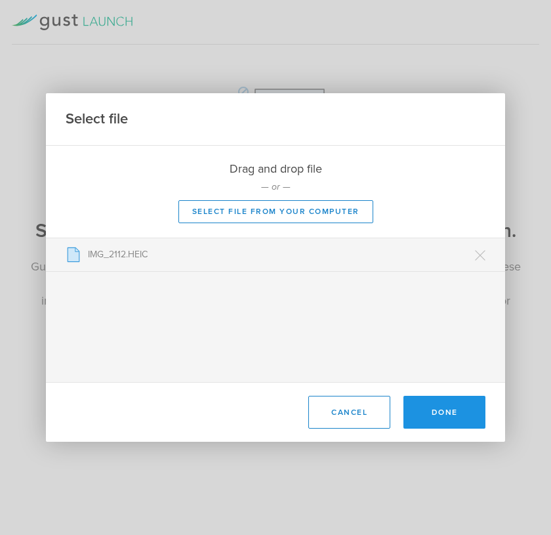
click at [456, 414] on button "Done" at bounding box center [444, 412] width 82 height 33
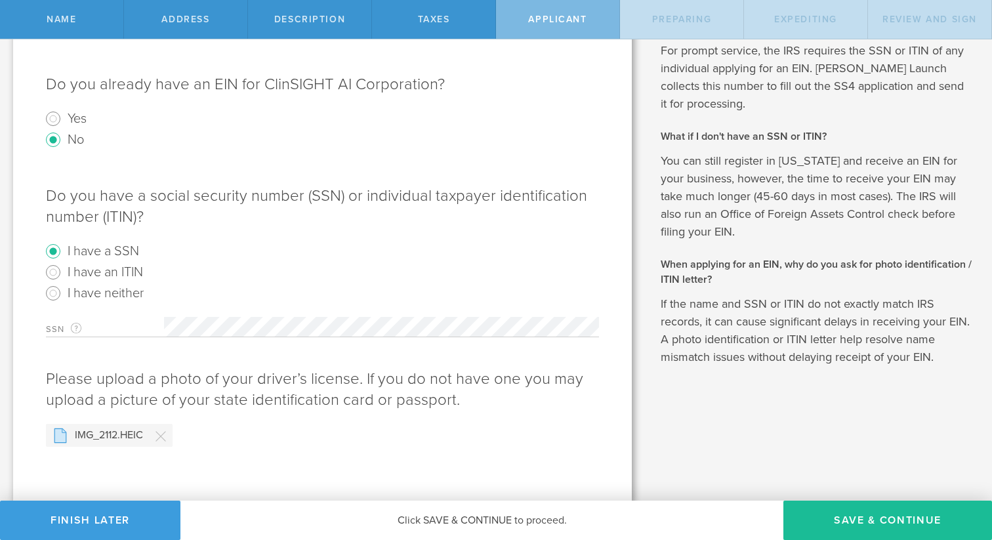
scroll to position [396, 0]
click at [159, 435] on icon at bounding box center [160, 433] width 11 height 11
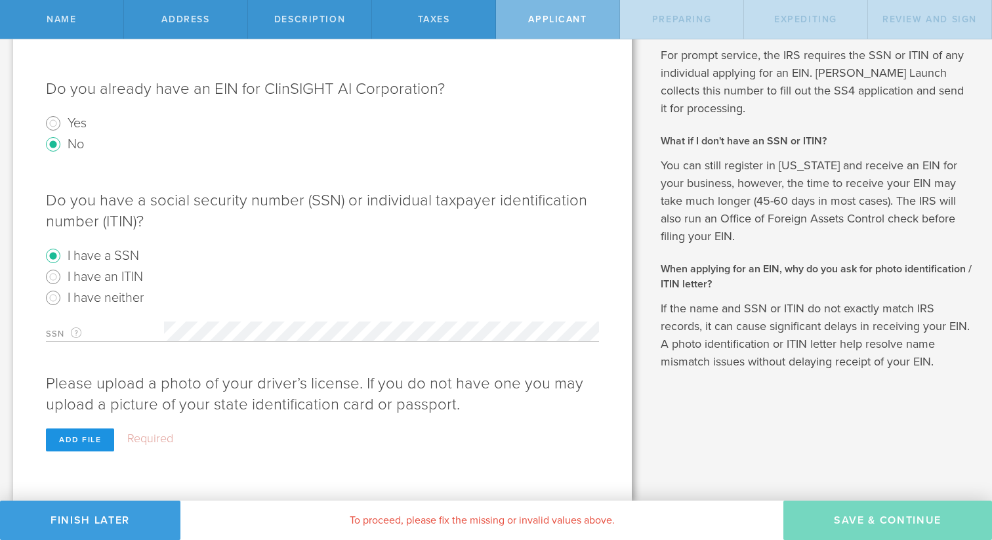
click at [97, 445] on div "Add file" at bounding box center [80, 439] width 68 height 23
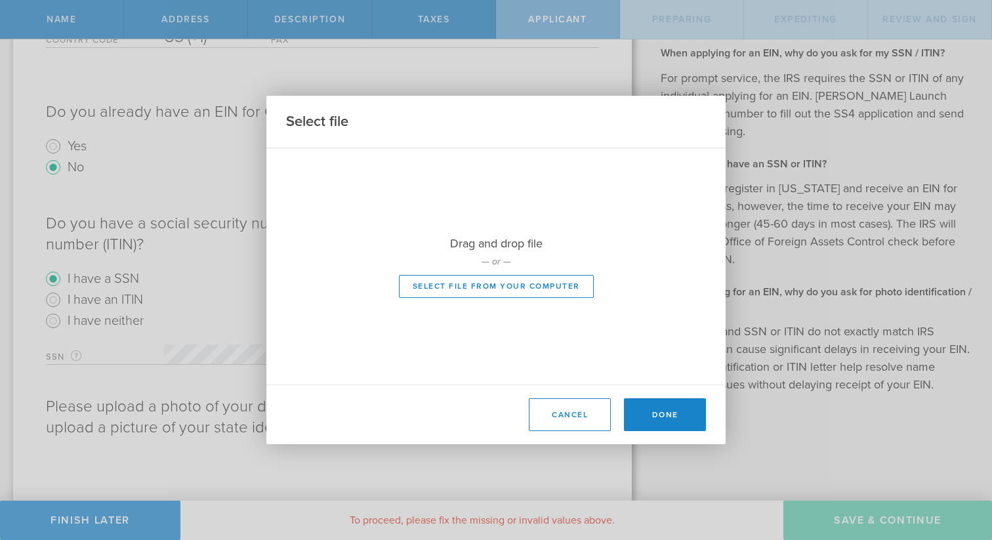
scroll to position [367, 0]
click at [523, 287] on button "Select file from your computer" at bounding box center [496, 286] width 195 height 23
type input "C:\fakepath\IMG_2112.HEIC"
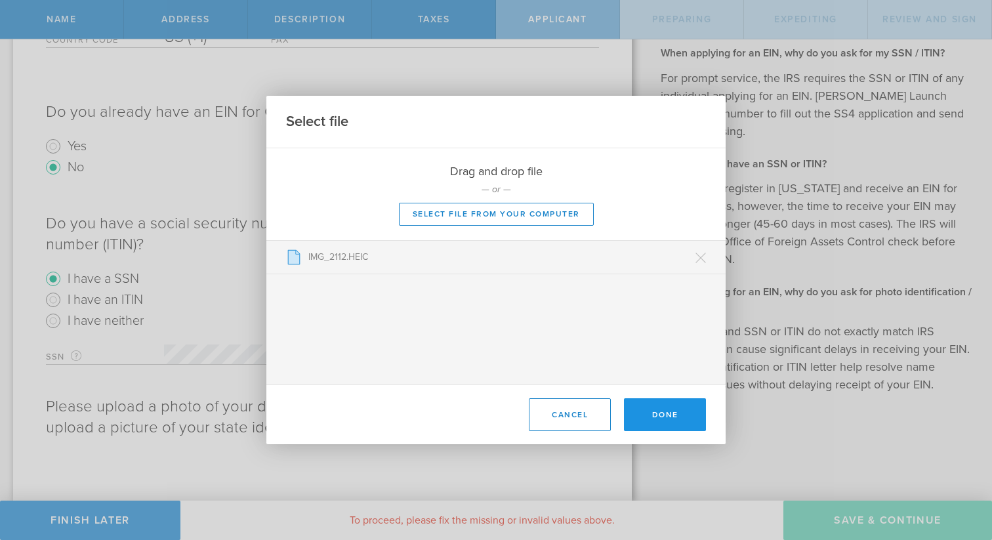
click at [685, 399] on button "Done" at bounding box center [665, 414] width 82 height 33
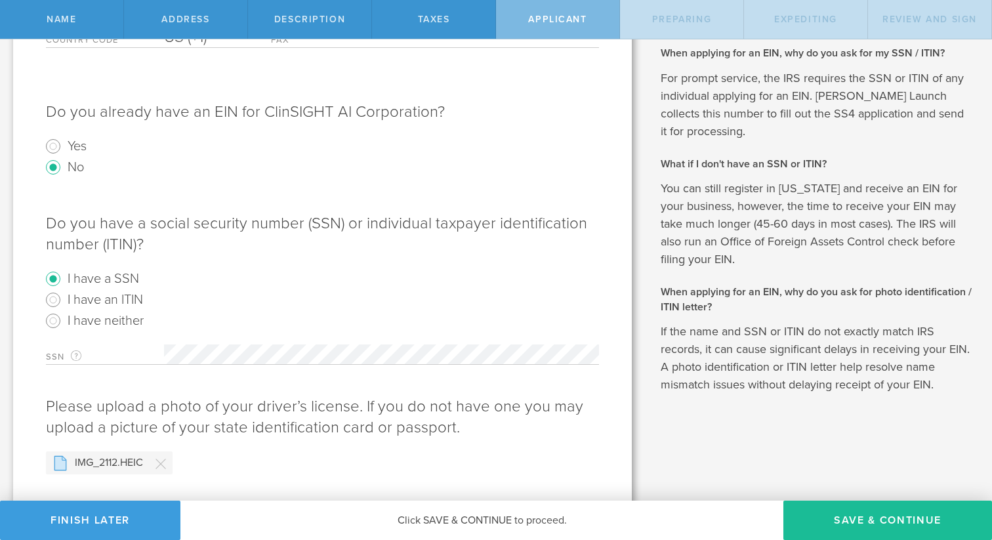
scroll to position [396, 0]
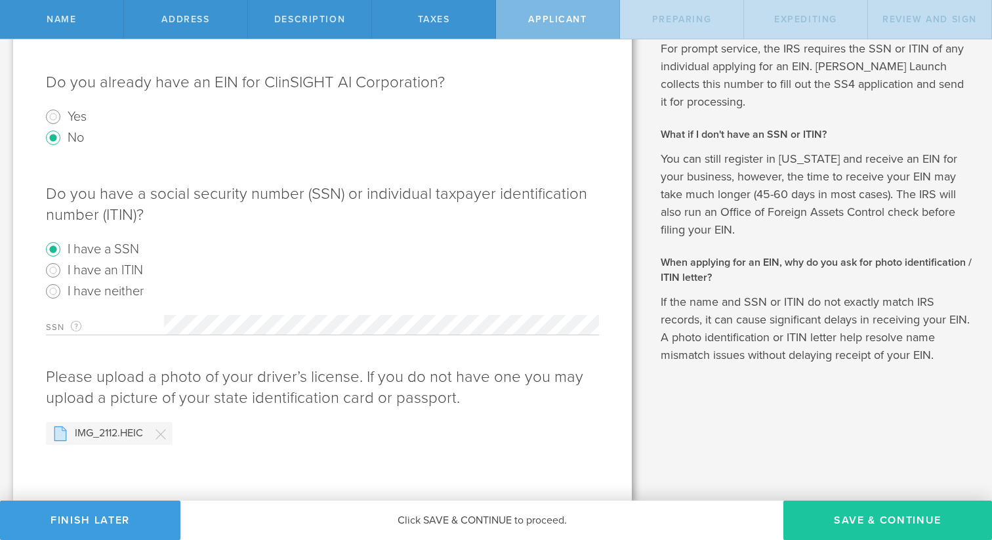
click at [887, 511] on button "Save & Continue" at bounding box center [887, 520] width 209 height 39
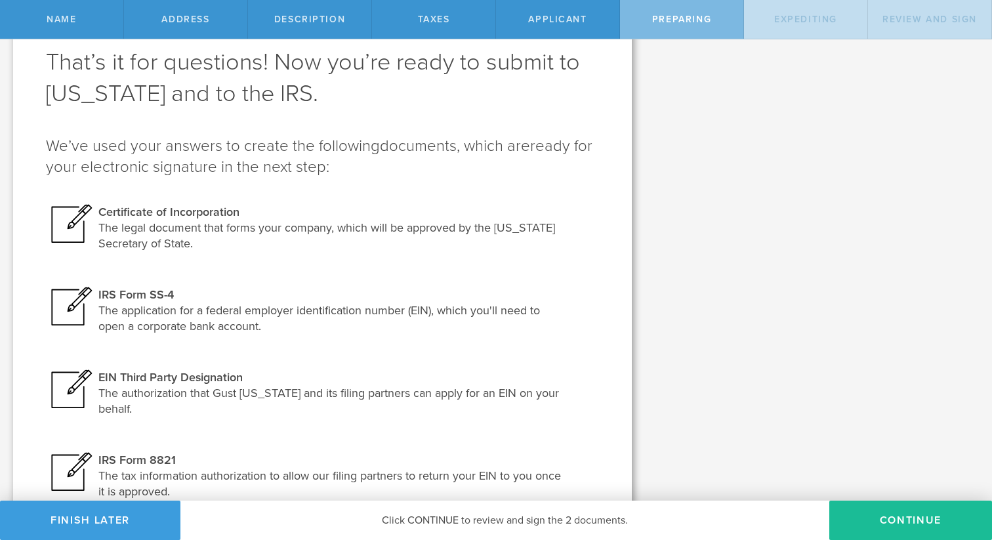
scroll to position [0, 0]
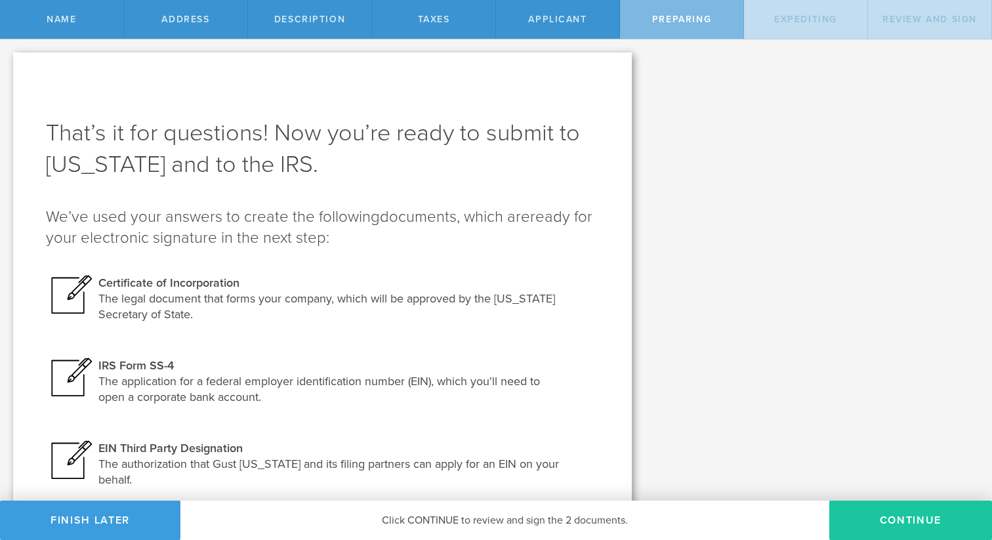
click at [875, 515] on button "Continue" at bounding box center [910, 520] width 163 height 39
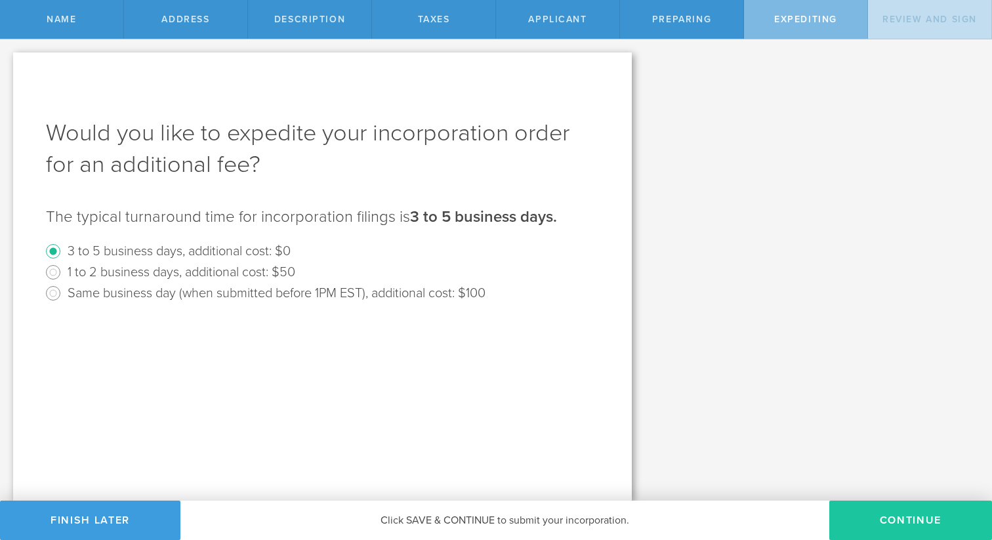
click at [866, 526] on button "Continue" at bounding box center [910, 520] width 163 height 39
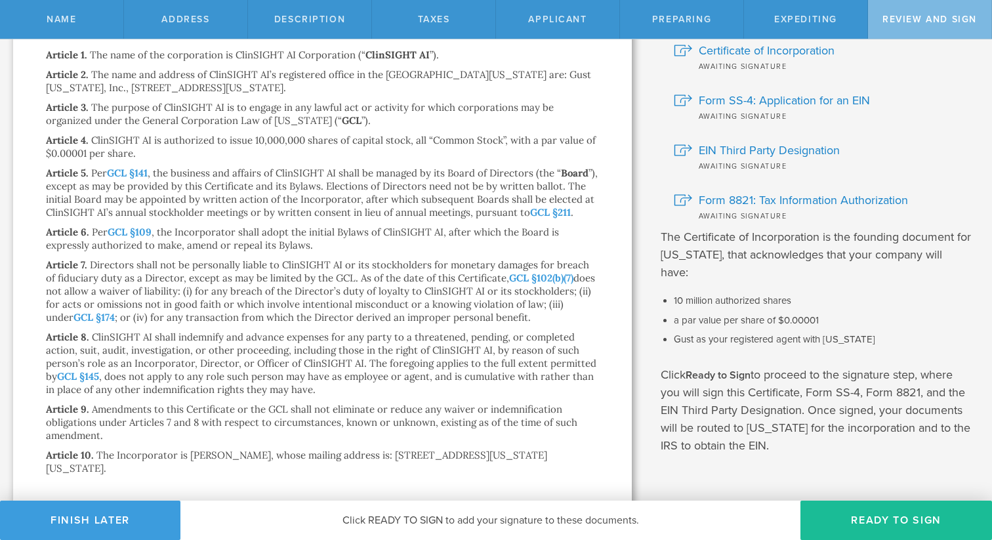
scroll to position [181, 0]
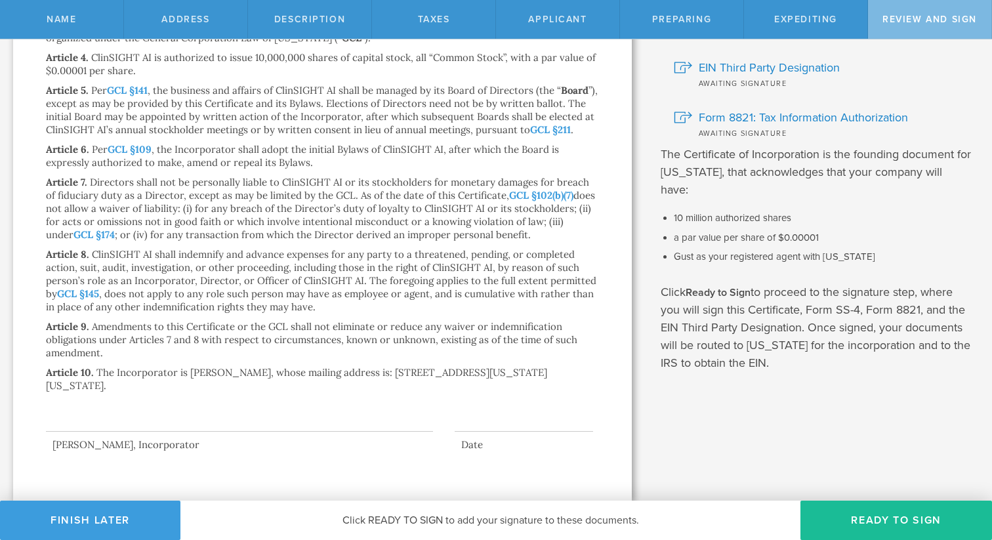
click at [102, 419] on div at bounding box center [239, 405] width 387 height 52
click at [104, 438] on div at bounding box center [322, 408] width 553 height 59
click at [871, 527] on button "Ready to Sign" at bounding box center [896, 520] width 192 height 39
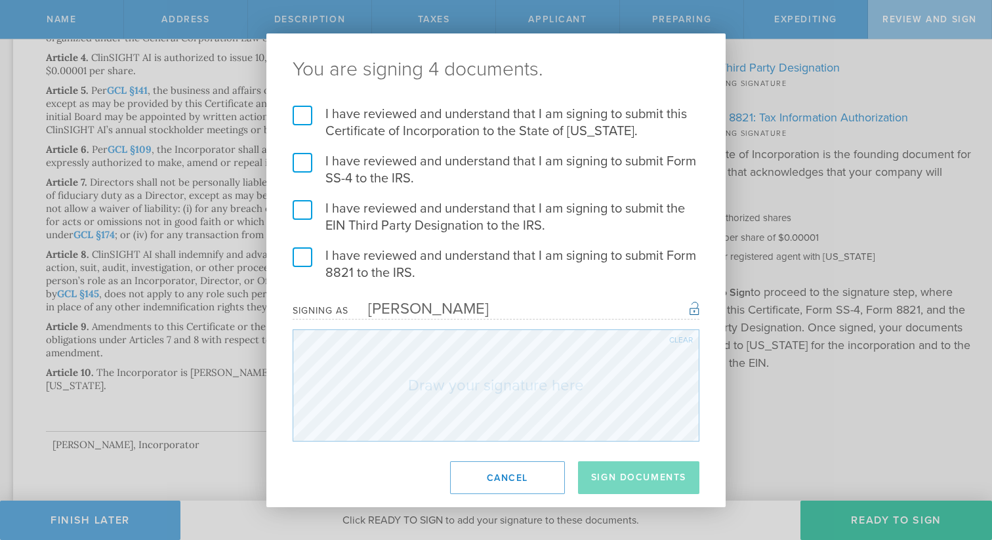
click at [369, 115] on label "I have reviewed and understand that I am signing to submit this Certificate of …" at bounding box center [496, 123] width 407 height 34
click at [0, 0] on input "I have reviewed and understand that I am signing to submit this Certificate of …" at bounding box center [0, 0] width 0 height 0
click at [319, 158] on label "I have reviewed and understand that I am signing to submit Form SS-4 to the IRS." at bounding box center [496, 170] width 407 height 34
click at [0, 0] on input "I have reviewed and understand that I am signing to submit Form SS-4 to the IRS." at bounding box center [0, 0] width 0 height 0
click at [310, 206] on label "I have reviewed and understand that I am signing to submit the EIN Third Party …" at bounding box center [496, 217] width 407 height 34
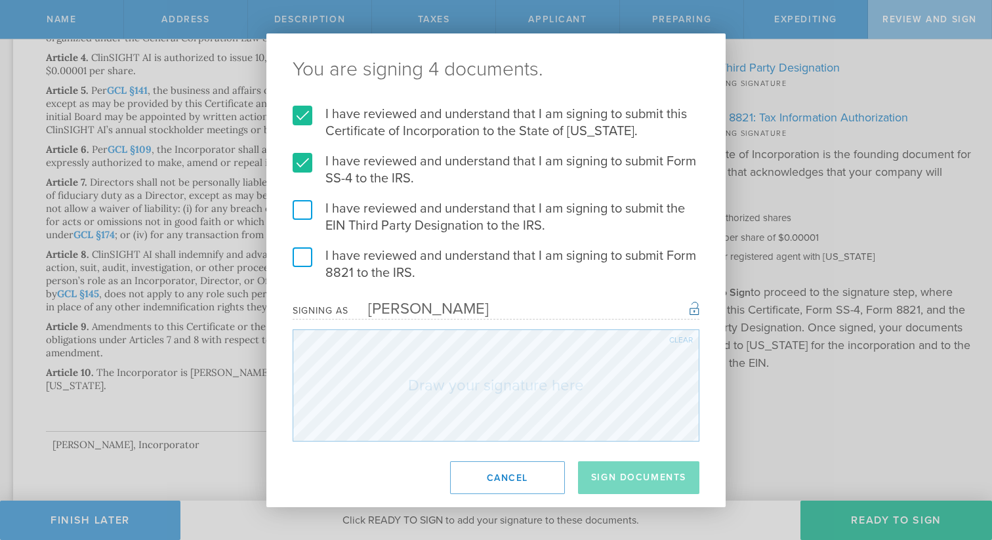
click at [0, 0] on input "I have reviewed and understand that I am signing to submit the EIN Third Party …" at bounding box center [0, 0] width 0 height 0
click at [306, 251] on label "I have reviewed and understand that I am signing to submit Form 8821 to the IRS." at bounding box center [496, 264] width 407 height 34
click at [0, 0] on input "I have reviewed and understand that I am signing to submit Form 8821 to the IRS." at bounding box center [0, 0] width 0 height 0
click at [684, 340] on div "Clear" at bounding box center [681, 340] width 24 height 8
click at [677, 337] on div "Clear" at bounding box center [681, 340] width 24 height 8
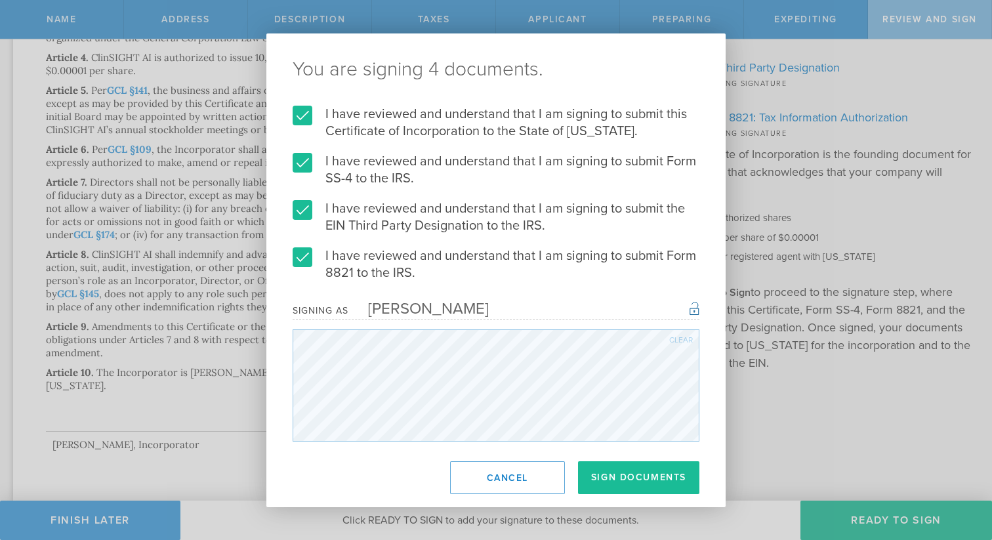
click at [676, 337] on div "Clear" at bounding box center [681, 340] width 24 height 8
click at [636, 473] on button "Sign Documents" at bounding box center [638, 477] width 121 height 33
